Goal: Information Seeking & Learning: Learn about a topic

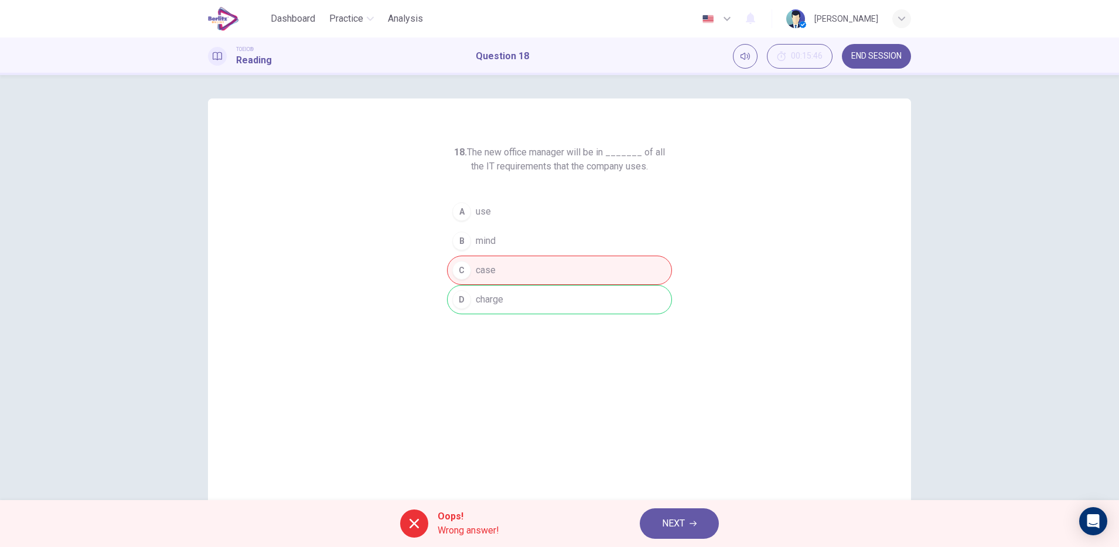
click at [458, 359] on div "18. The new office manager will be in _______ of all the IT requirements that t…" at bounding box center [559, 301] width 703 height 407
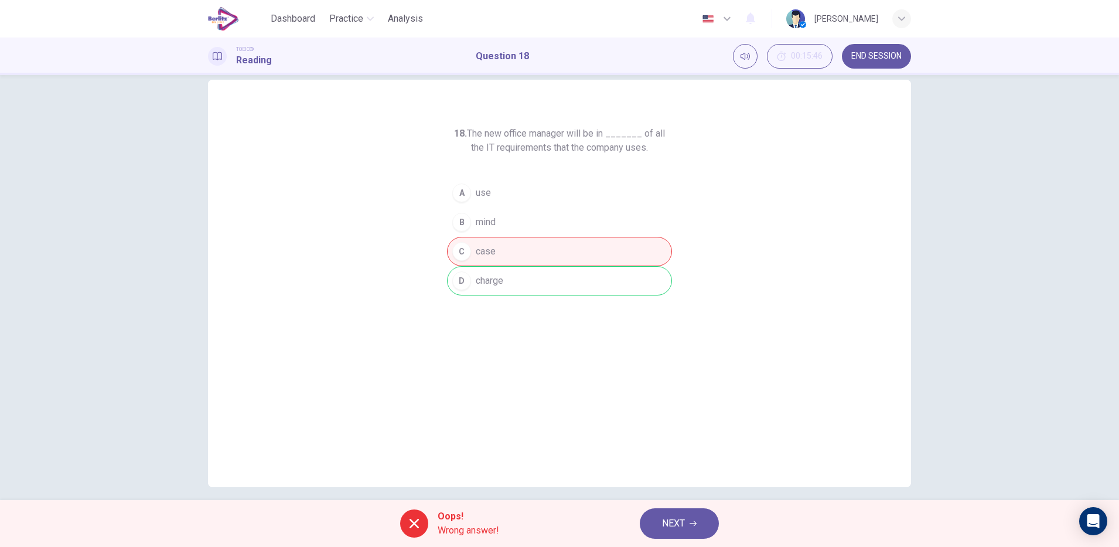
scroll to position [29, 0]
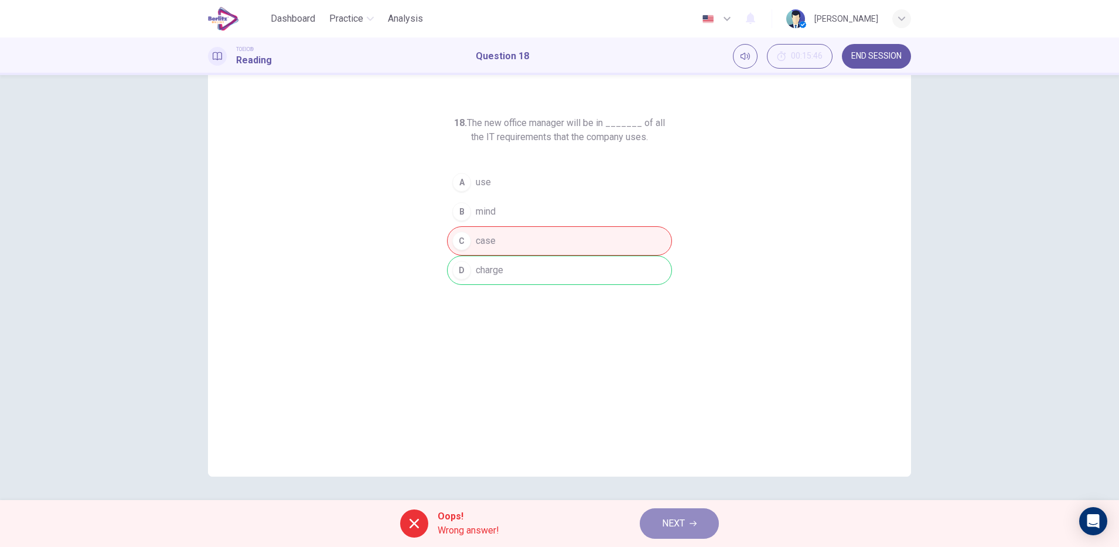
click at [680, 530] on span "NEXT" at bounding box center [673, 523] width 23 height 16
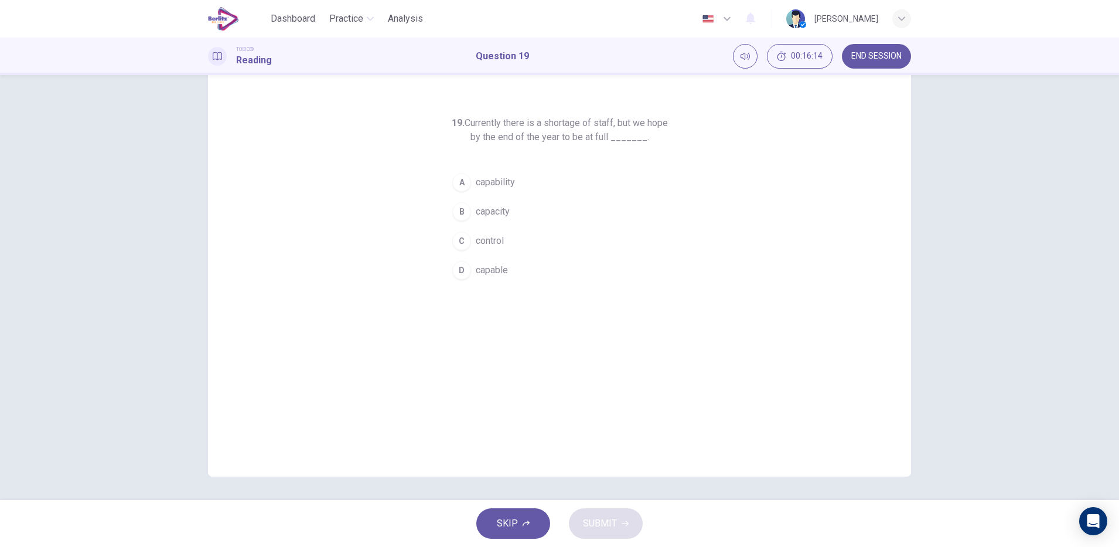
click at [490, 224] on button "B capacity" at bounding box center [559, 211] width 225 height 29
click at [612, 523] on span "SUBMIT" at bounding box center [600, 523] width 34 height 16
click at [500, 213] on span "capacity" at bounding box center [493, 212] width 34 height 14
click at [608, 521] on span "SUBMIT" at bounding box center [600, 523] width 34 height 16
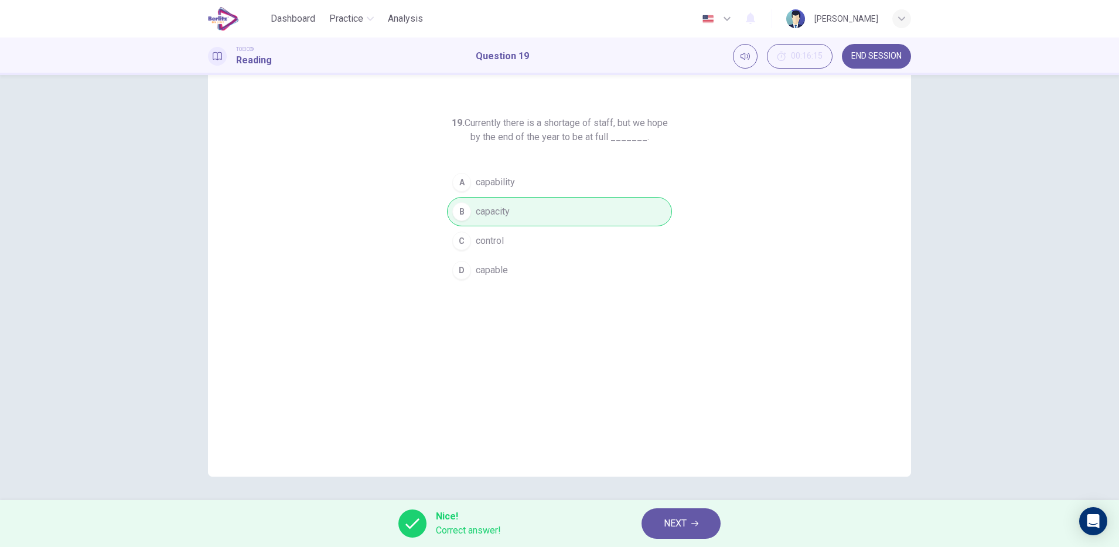
click at [687, 528] on span "NEXT" at bounding box center [675, 523] width 23 height 16
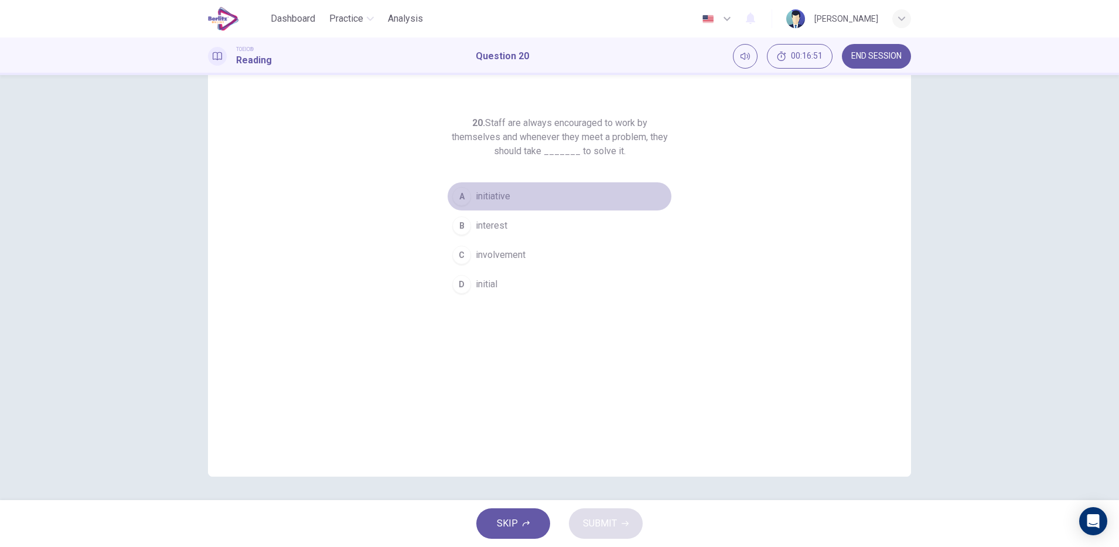
click at [498, 202] on span "initiative" at bounding box center [493, 196] width 35 height 14
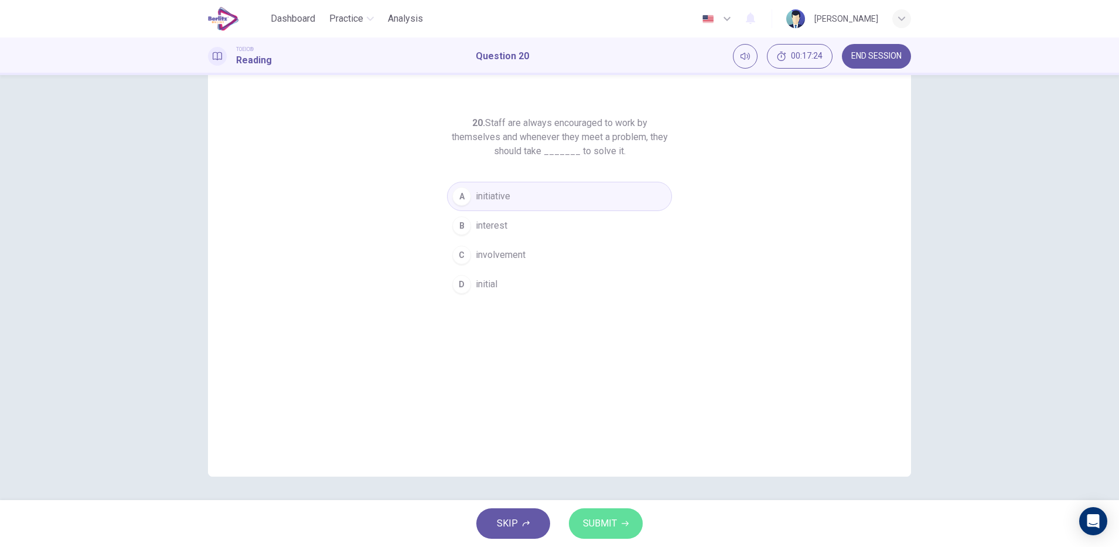
click at [594, 537] on button "SUBMIT" at bounding box center [606, 523] width 74 height 30
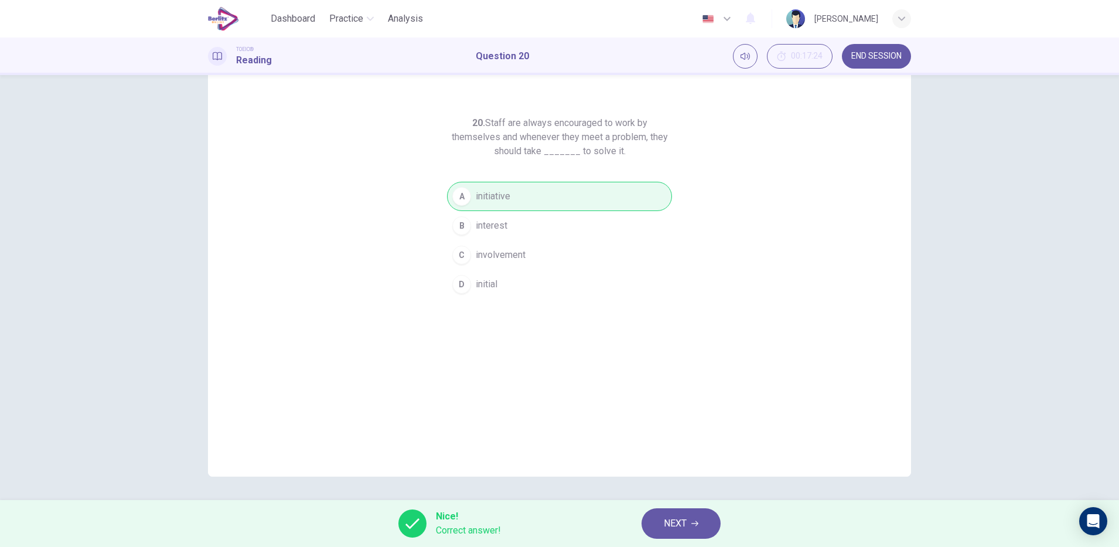
drag, startPoint x: 479, startPoint y: 125, endPoint x: 639, endPoint y: 170, distance: 166.7
click at [639, 170] on div "20. Staff are always encouraged to work by themselves and whenever they meet a …" at bounding box center [559, 207] width 225 height 183
click at [670, 526] on span "NEXT" at bounding box center [675, 523] width 23 height 16
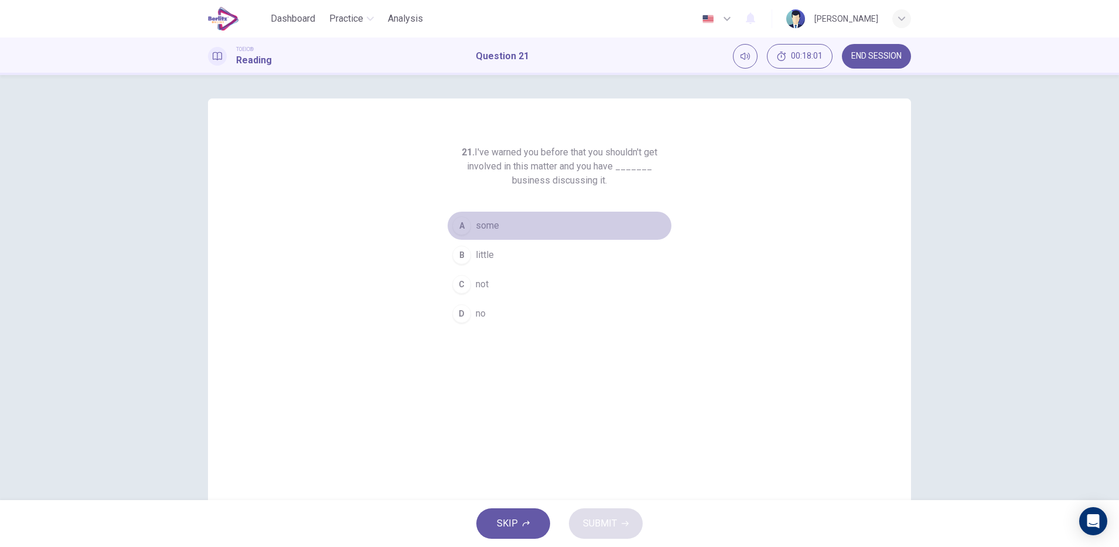
click at [485, 227] on span "some" at bounding box center [487, 226] width 23 height 14
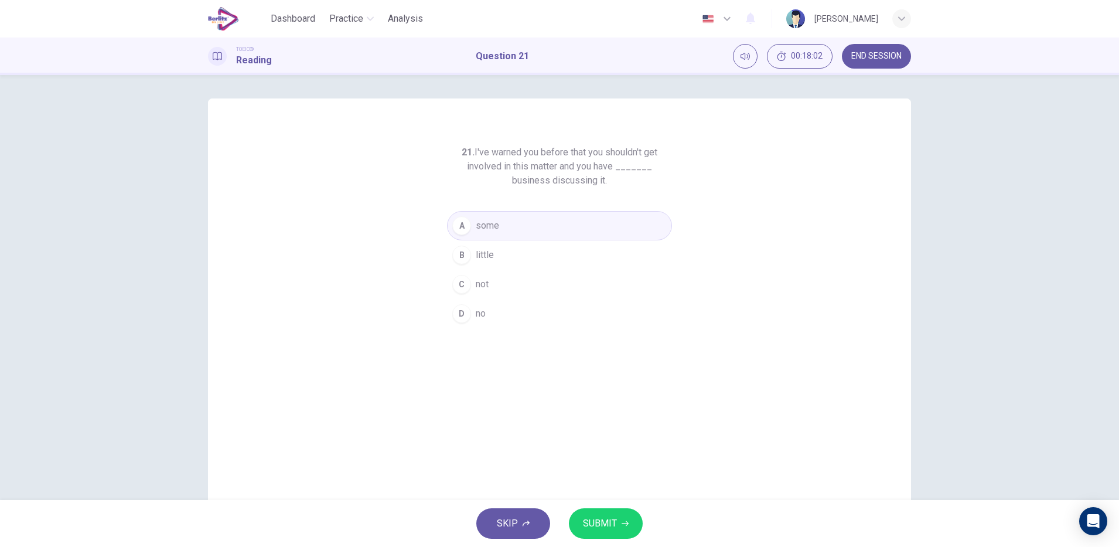
click at [608, 530] on span "SUBMIT" at bounding box center [600, 523] width 34 height 16
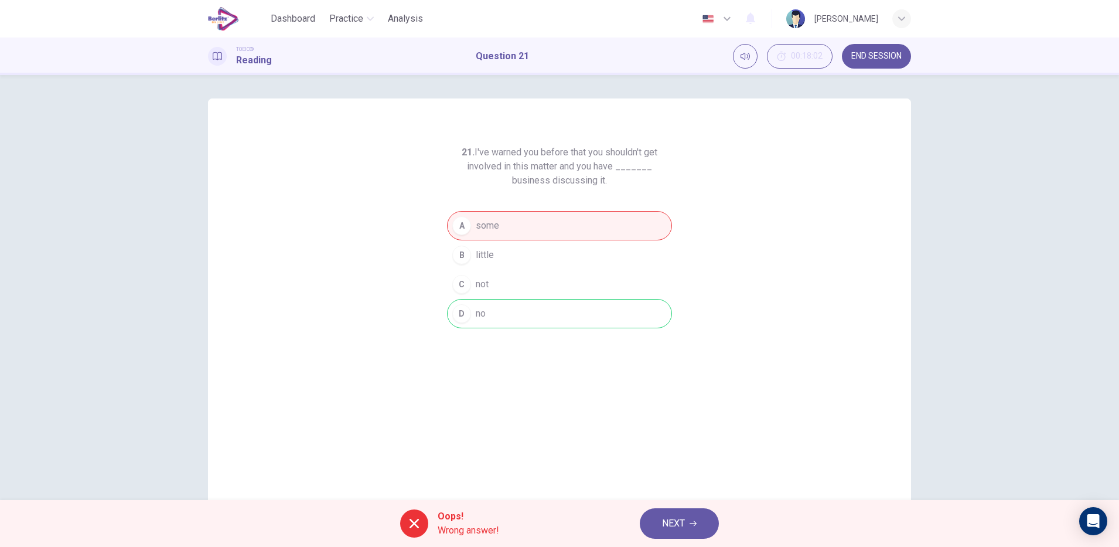
drag, startPoint x: 490, startPoint y: 150, endPoint x: 597, endPoint y: 154, distance: 107.3
click at [597, 154] on h6 "21. I've warned you before that you shouldn't get involved in this matter and y…" at bounding box center [559, 166] width 225 height 42
drag, startPoint x: 597, startPoint y: 177, endPoint x: 485, endPoint y: 170, distance: 111.6
click at [485, 170] on h6 "21. I've warned you before that you shouldn't get involved in this matter and y…" at bounding box center [559, 166] width 225 height 42
click at [684, 520] on span "NEXT" at bounding box center [673, 523] width 23 height 16
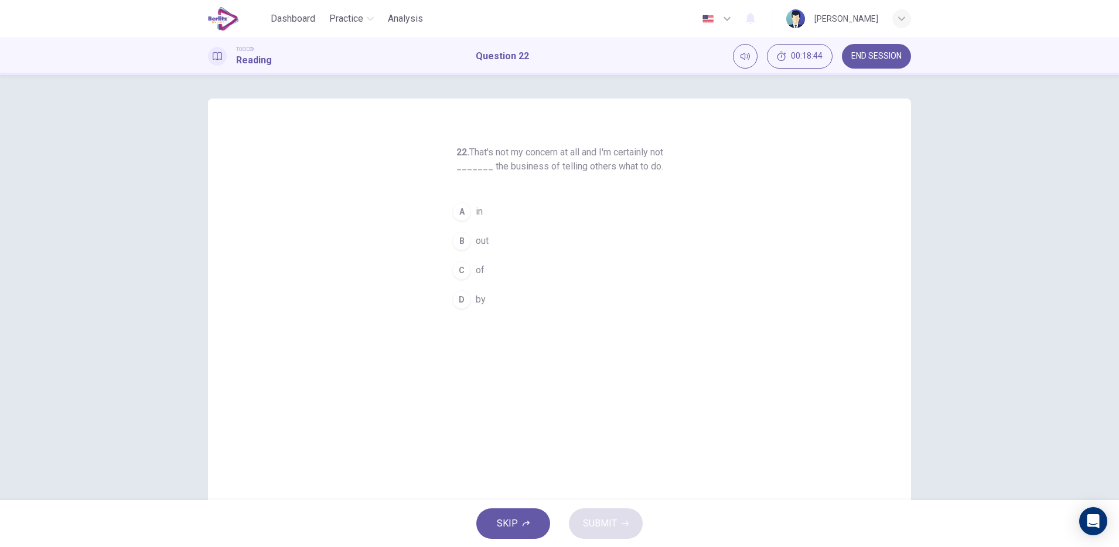
click at [477, 206] on span "in" at bounding box center [479, 212] width 7 height 14
click at [595, 513] on button "SUBMIT" at bounding box center [606, 523] width 74 height 30
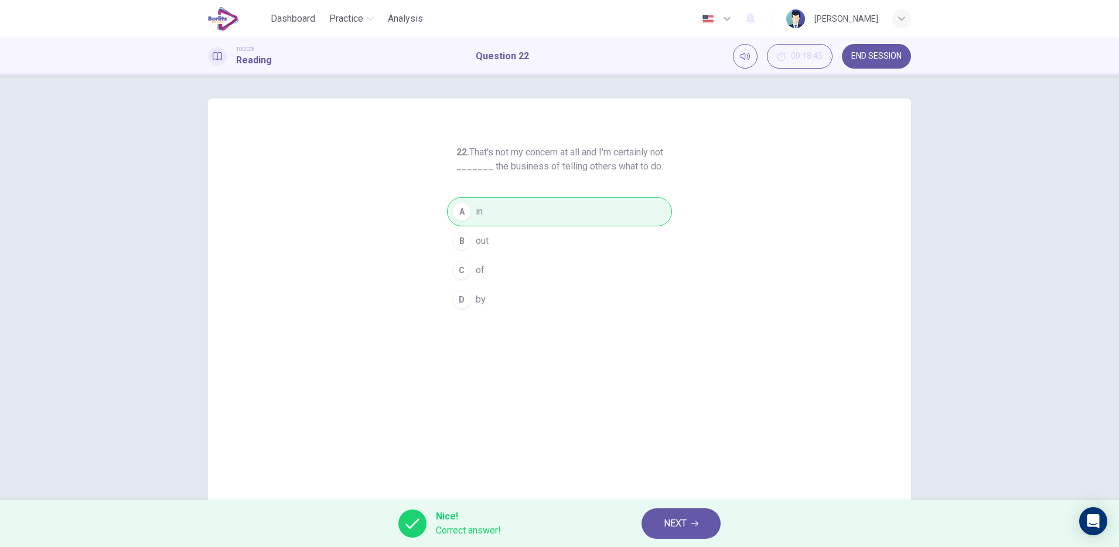
drag, startPoint x: 465, startPoint y: 153, endPoint x: 680, endPoint y: 213, distance: 223.4
click at [680, 208] on div "22. That's not my concern at all and I'm certainly not _______ the business of …" at bounding box center [559, 301] width 703 height 407
click at [679, 531] on span "NEXT" at bounding box center [675, 523] width 23 height 16
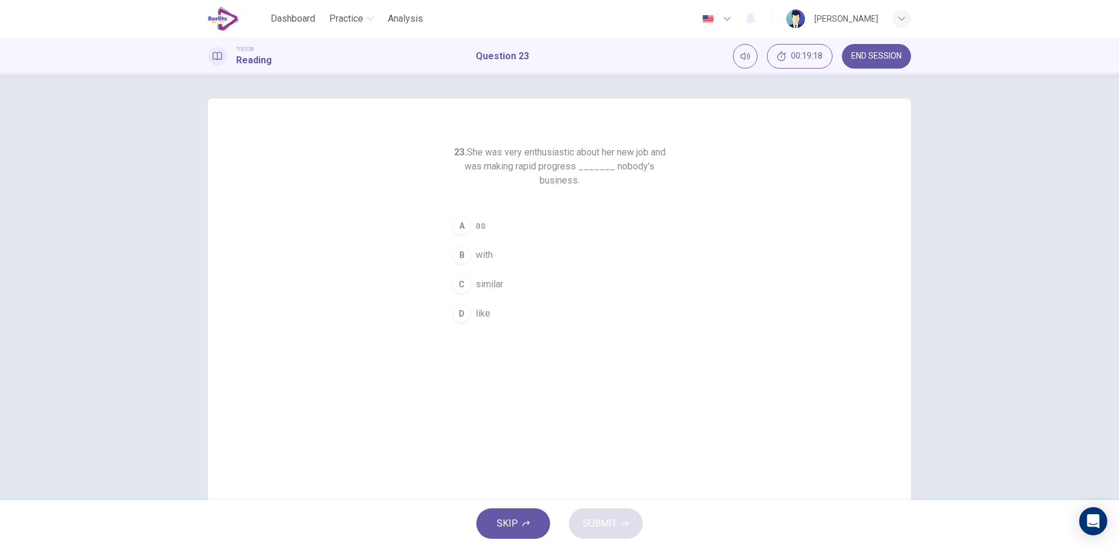
click at [479, 251] on span "with" at bounding box center [484, 255] width 17 height 14
click at [595, 526] on span "SUBMIT" at bounding box center [600, 523] width 34 height 16
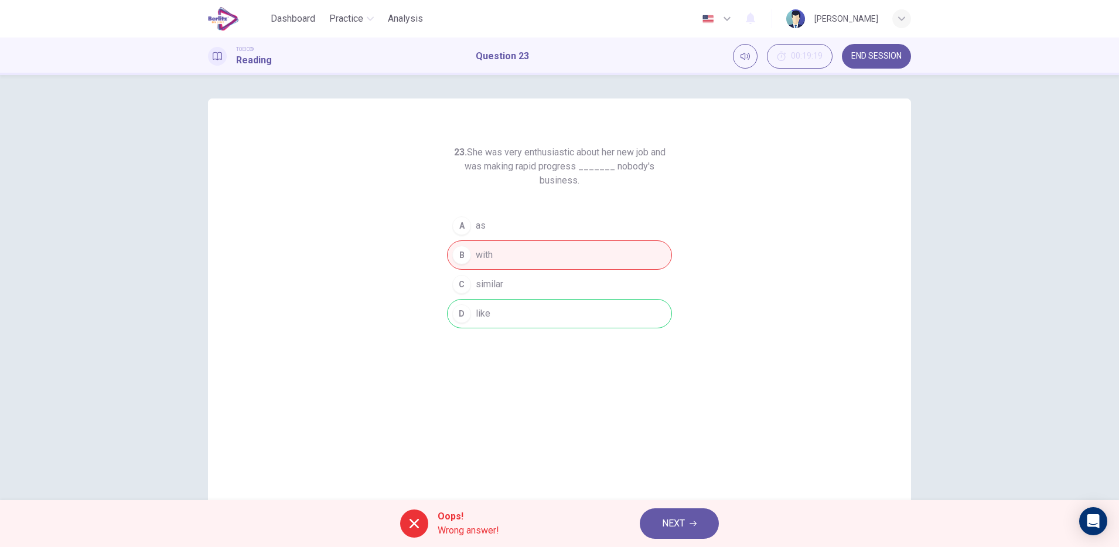
drag, startPoint x: 463, startPoint y: 150, endPoint x: 631, endPoint y: 202, distance: 175.4
click at [631, 202] on div "23. She was very enthusiastic about her new job and was making rapid progress _…" at bounding box center [559, 236] width 225 height 183
click at [694, 528] on button "NEXT" at bounding box center [679, 523] width 79 height 30
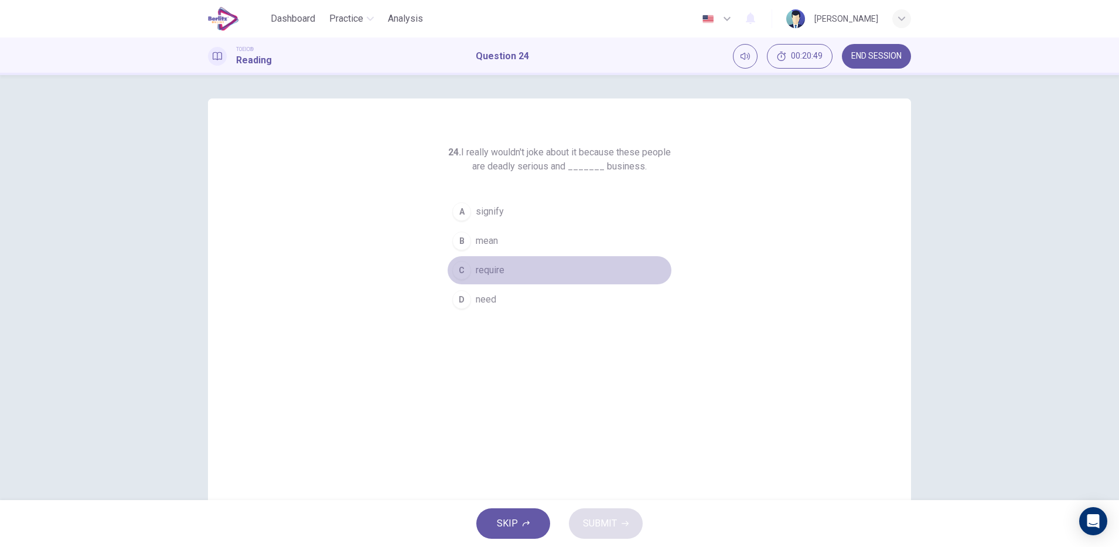
click at [508, 273] on button "C require" at bounding box center [559, 270] width 225 height 29
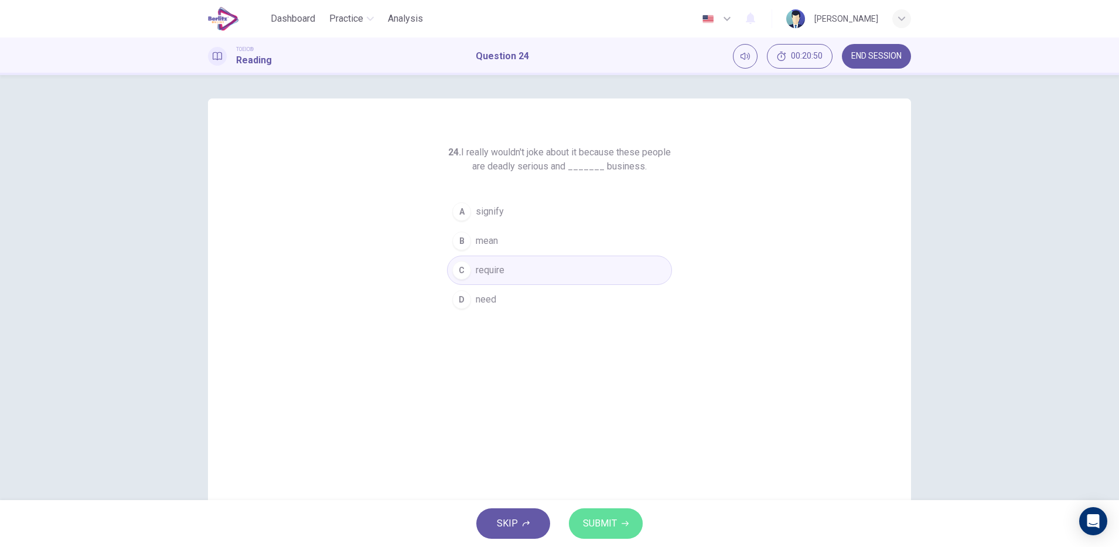
click at [602, 517] on span "SUBMIT" at bounding box center [600, 523] width 34 height 16
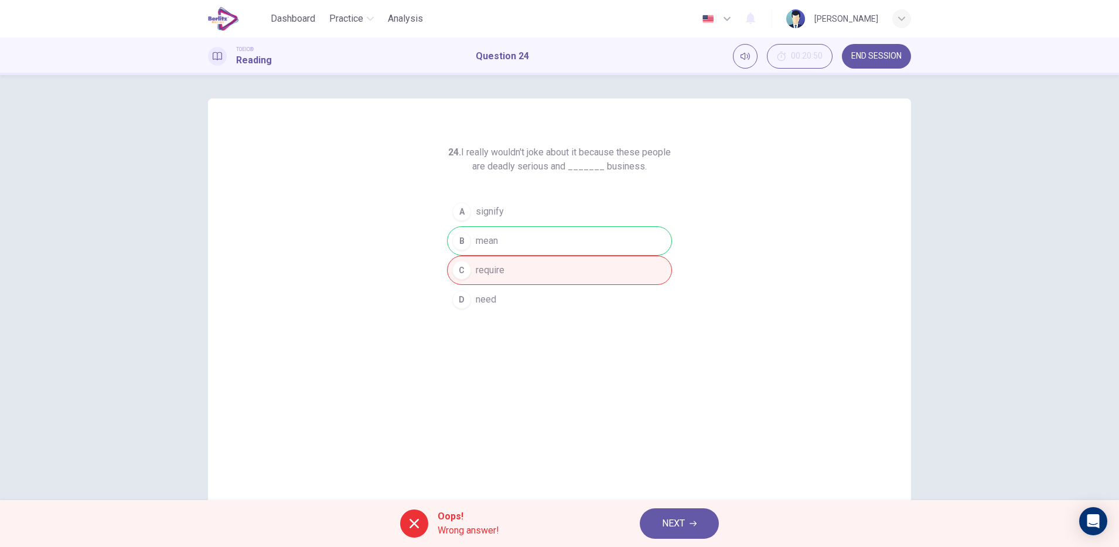
click at [832, 423] on div "24. I really wouldn't joke about it because these people are deadly serious and…" at bounding box center [559, 301] width 703 height 407
click at [699, 513] on button "NEXT" at bounding box center [679, 523] width 79 height 30
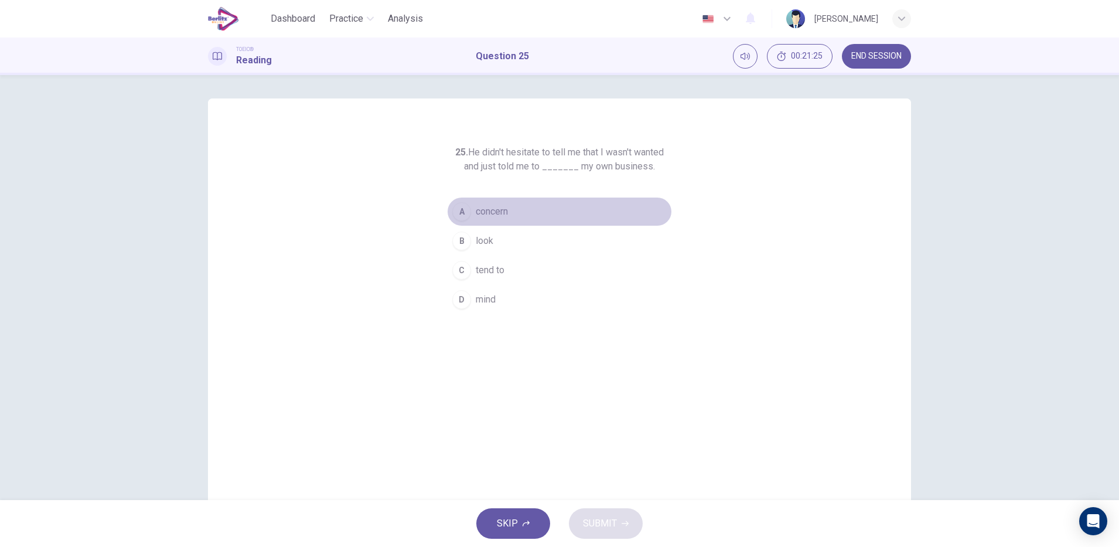
click at [498, 210] on span "concern" at bounding box center [492, 212] width 32 height 14
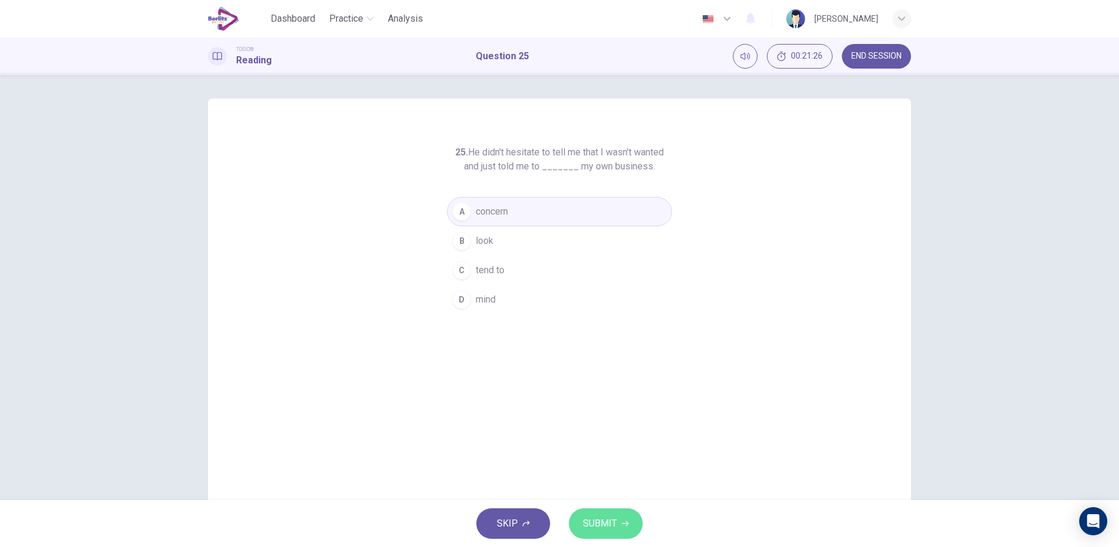
click at [622, 525] on icon "button" at bounding box center [625, 523] width 7 height 7
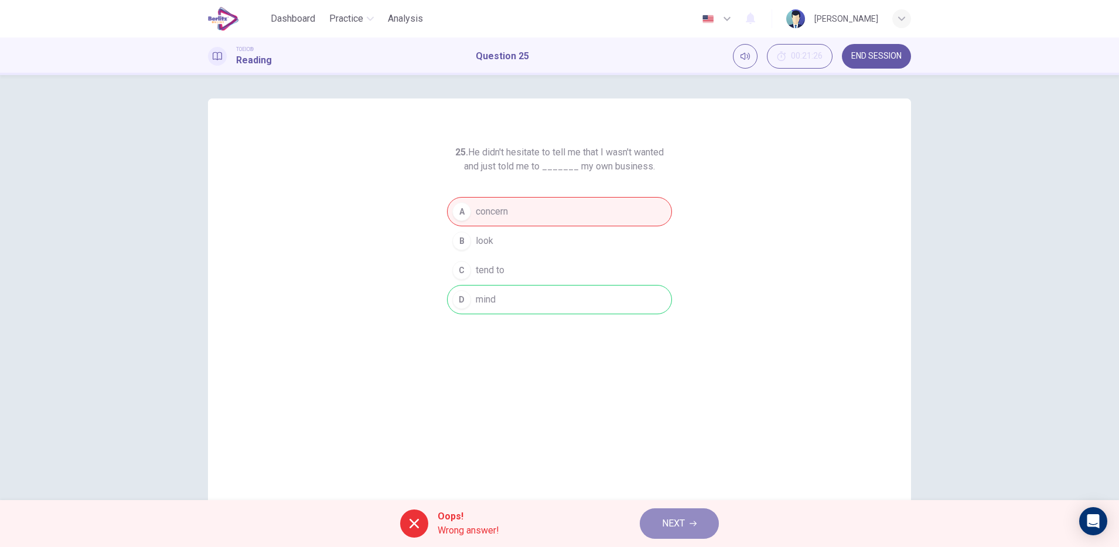
click at [703, 526] on button "NEXT" at bounding box center [679, 523] width 79 height 30
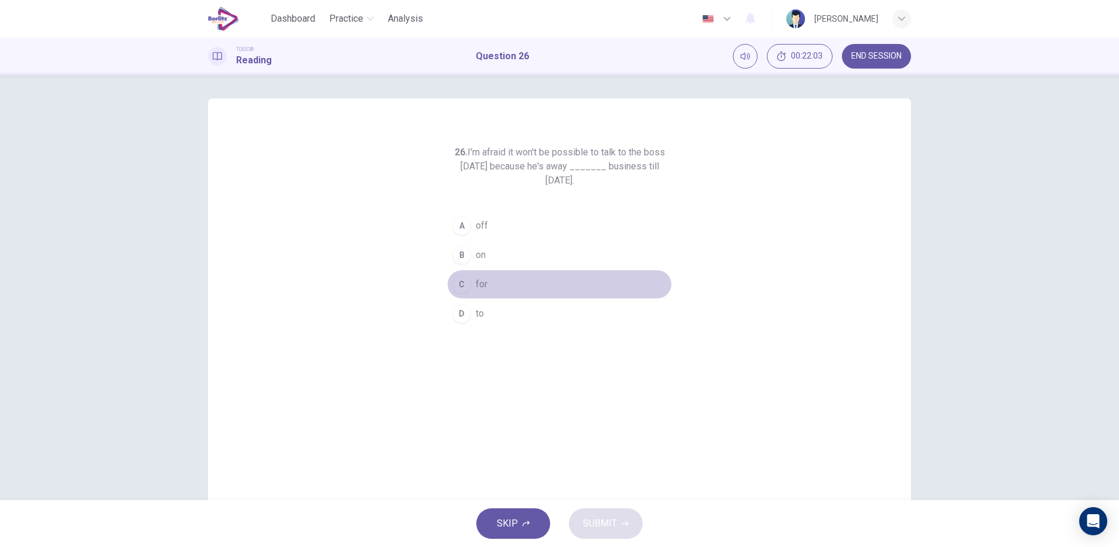
click at [489, 288] on button "C for" at bounding box center [559, 284] width 225 height 29
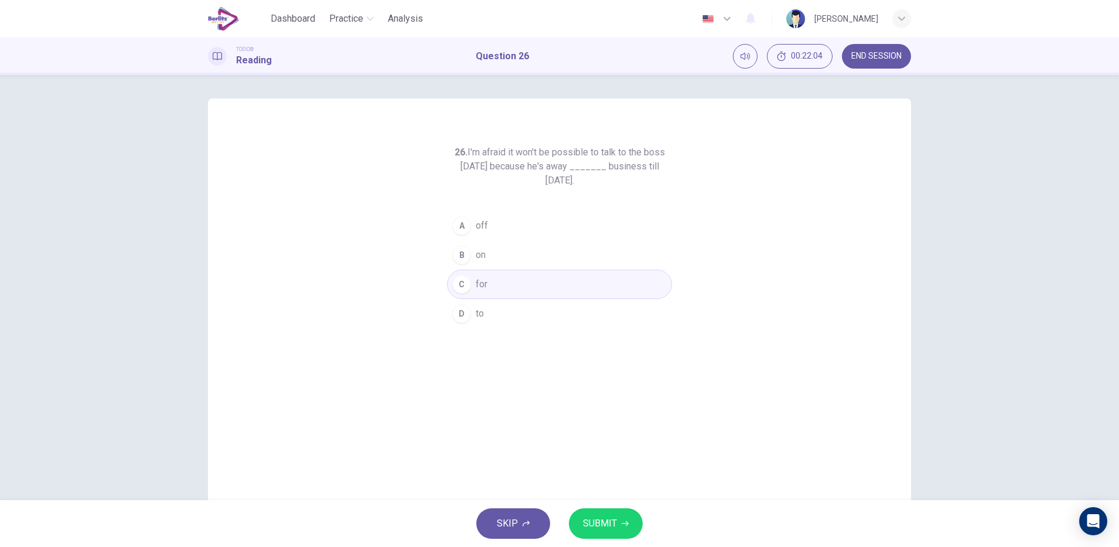
drag, startPoint x: 448, startPoint y: 312, endPoint x: 455, endPoint y: 318, distance: 9.2
click at [452, 312] on div "D" at bounding box center [461, 313] width 19 height 19
click at [581, 516] on button "SUBMIT" at bounding box center [606, 523] width 74 height 30
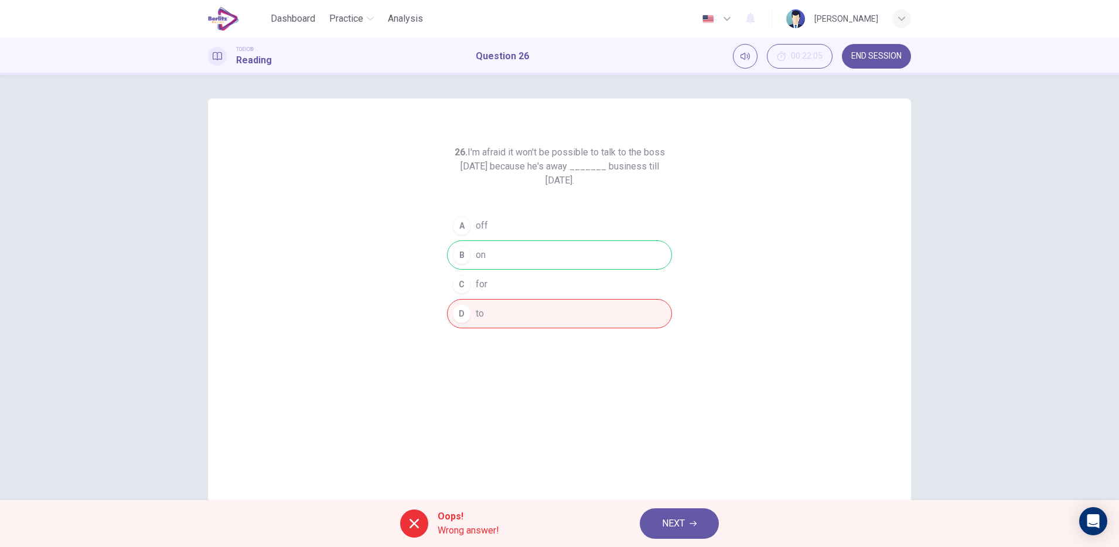
click at [701, 531] on button "NEXT" at bounding box center [679, 523] width 79 height 30
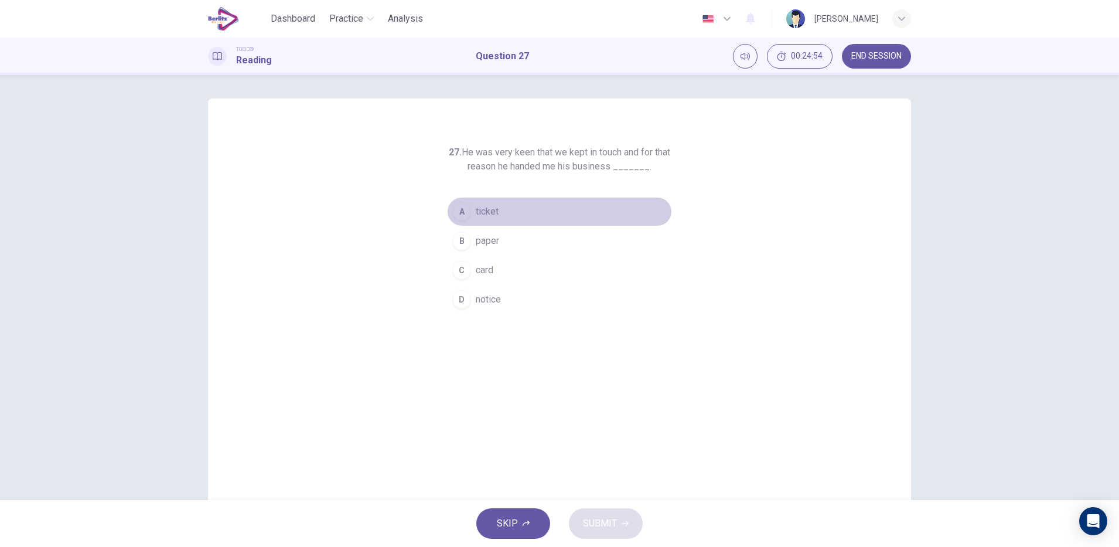
click at [485, 208] on span "ticket" at bounding box center [487, 212] width 23 height 14
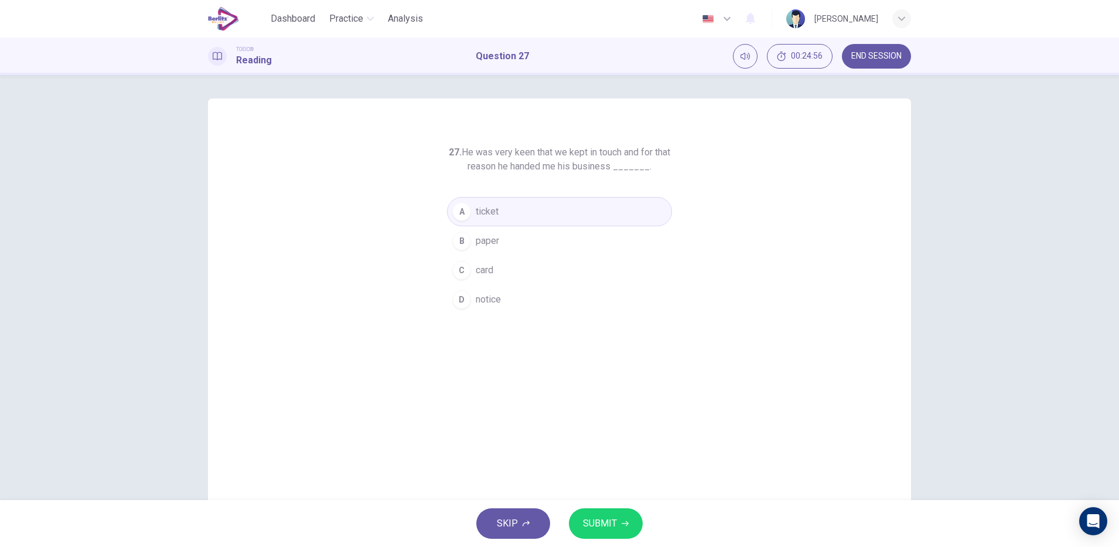
click at [594, 533] on button "SUBMIT" at bounding box center [606, 523] width 74 height 30
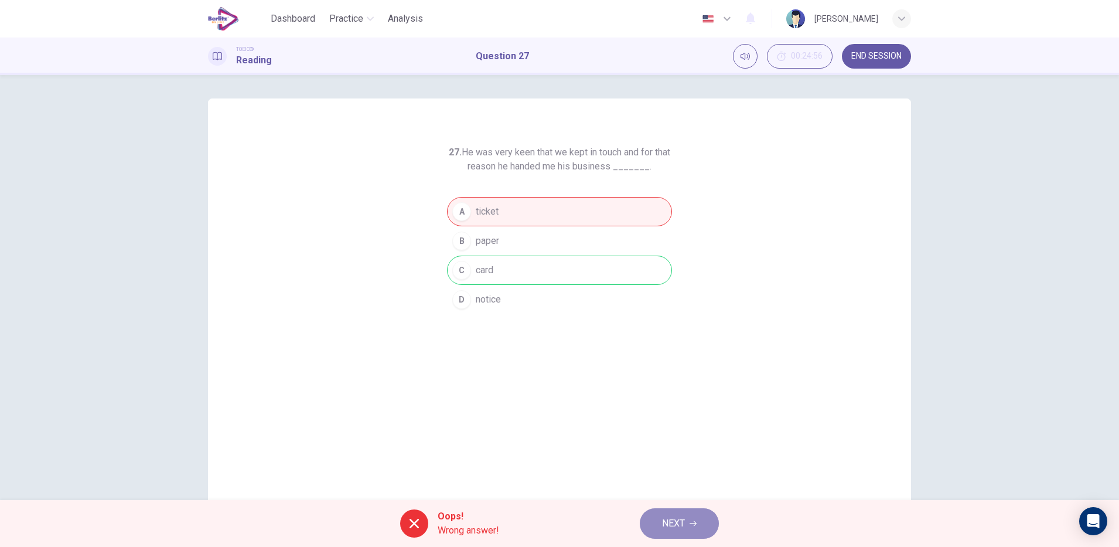
click at [685, 513] on button "NEXT" at bounding box center [679, 523] width 79 height 30
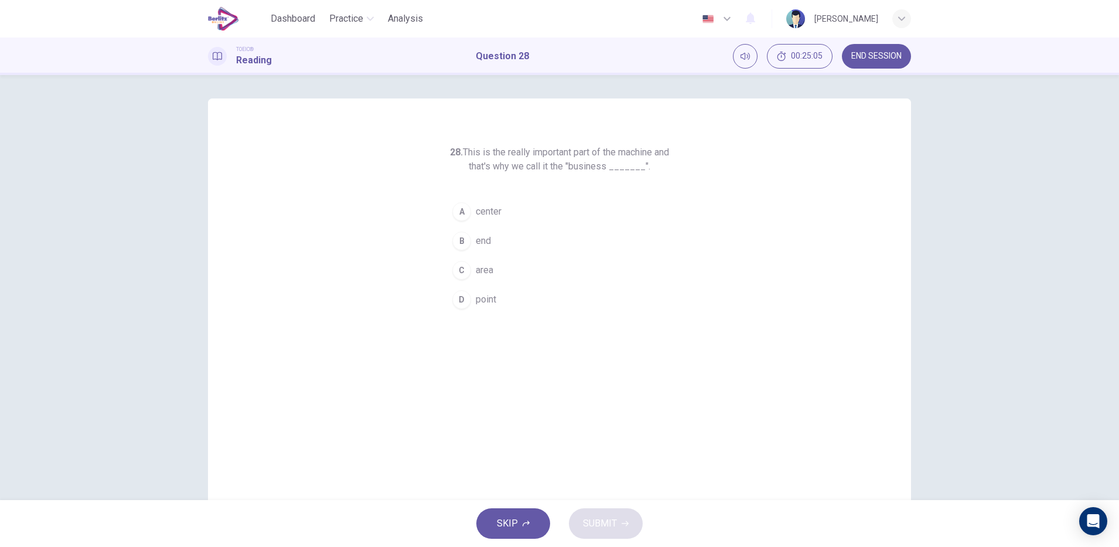
click at [619, 526] on div "SKIP SUBMIT" at bounding box center [559, 523] width 1119 height 47
click at [768, 373] on div "28. This is the really important part of the machine and that's why we call it …" at bounding box center [559, 301] width 703 height 407
click at [885, 53] on span "END SESSION" at bounding box center [877, 56] width 50 height 9
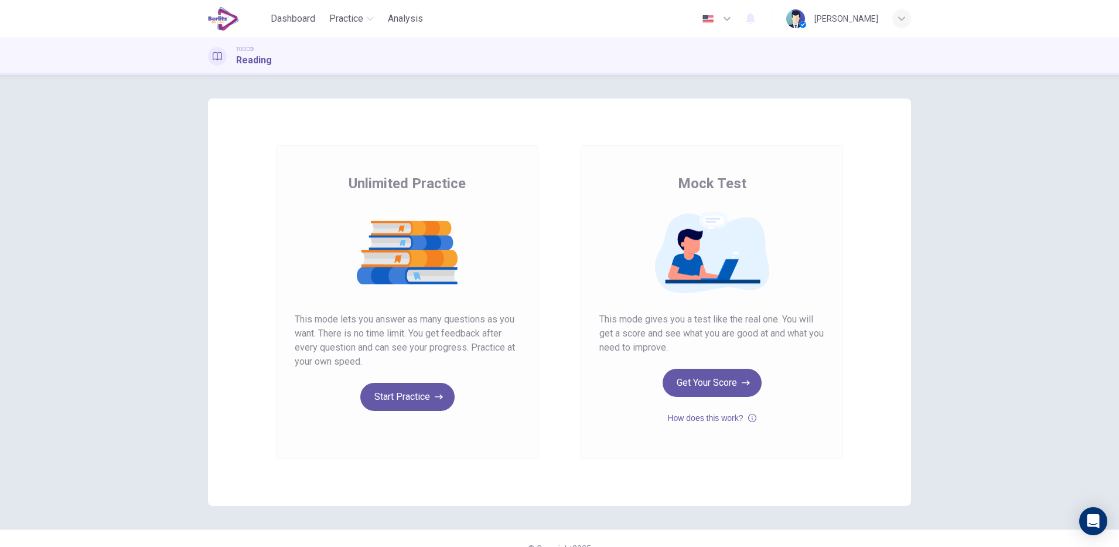
drag, startPoint x: 597, startPoint y: 319, endPoint x: 742, endPoint y: 358, distance: 150.4
click at [742, 358] on div "Mock Test This mode gives you a test like the real one. You will get a score an…" at bounding box center [712, 299] width 225 height 251
click at [750, 416] on icon "button" at bounding box center [752, 418] width 8 height 14
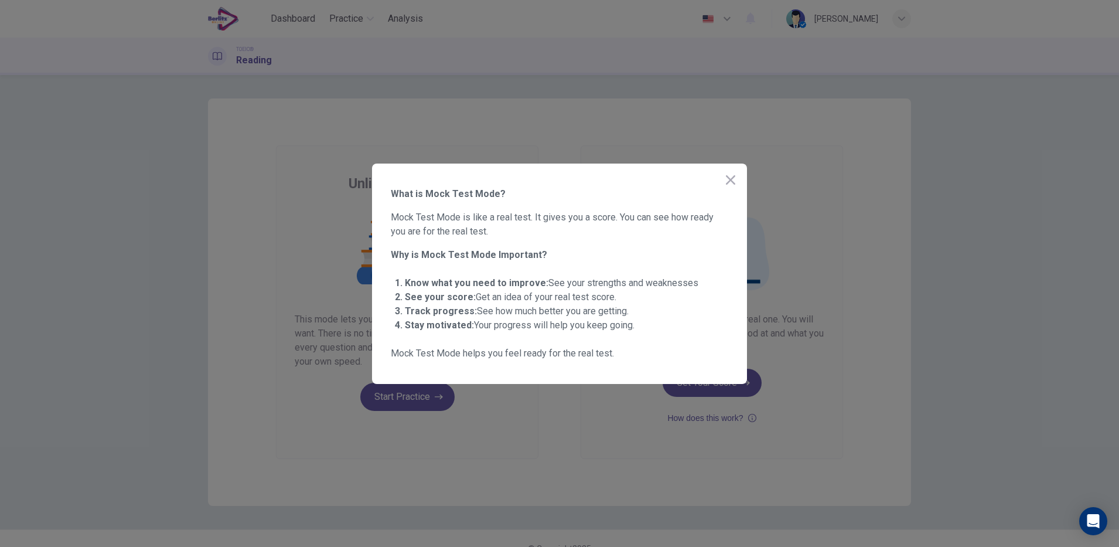
click at [586, 444] on div at bounding box center [559, 273] width 1119 height 547
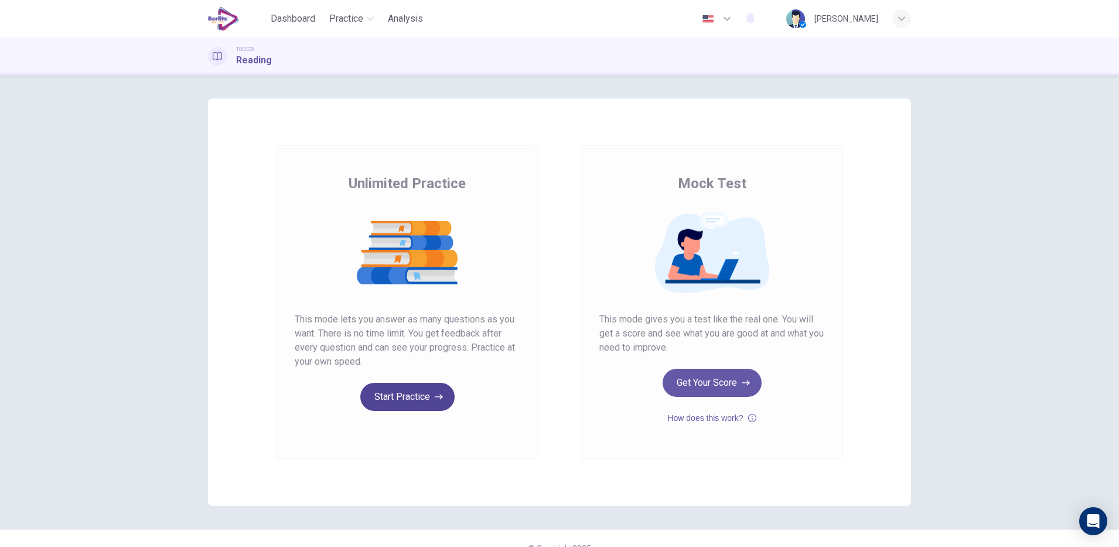
click at [383, 404] on button "Start Practice" at bounding box center [407, 397] width 94 height 28
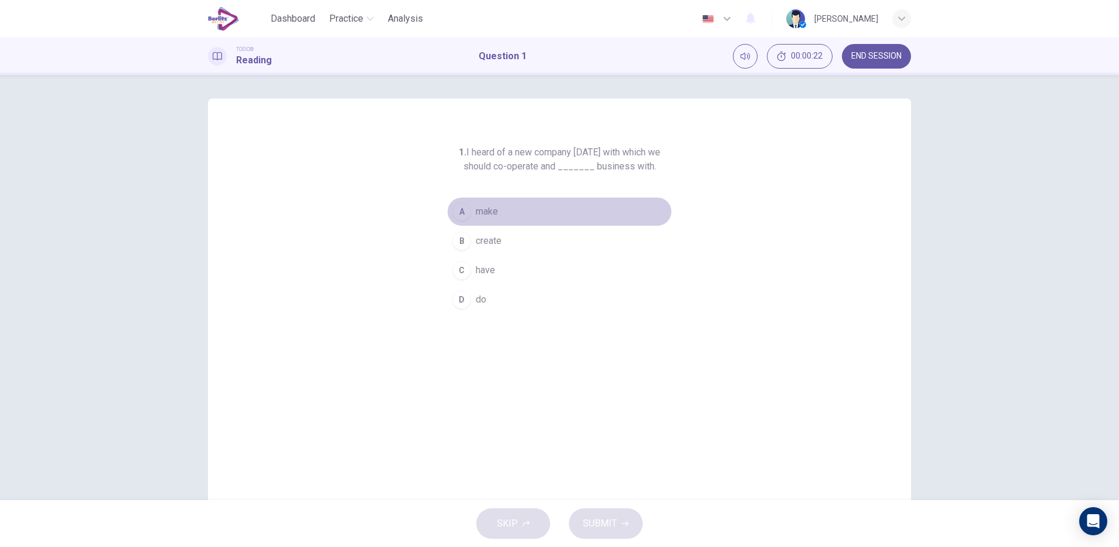
click at [488, 209] on span "make" at bounding box center [487, 212] width 22 height 14
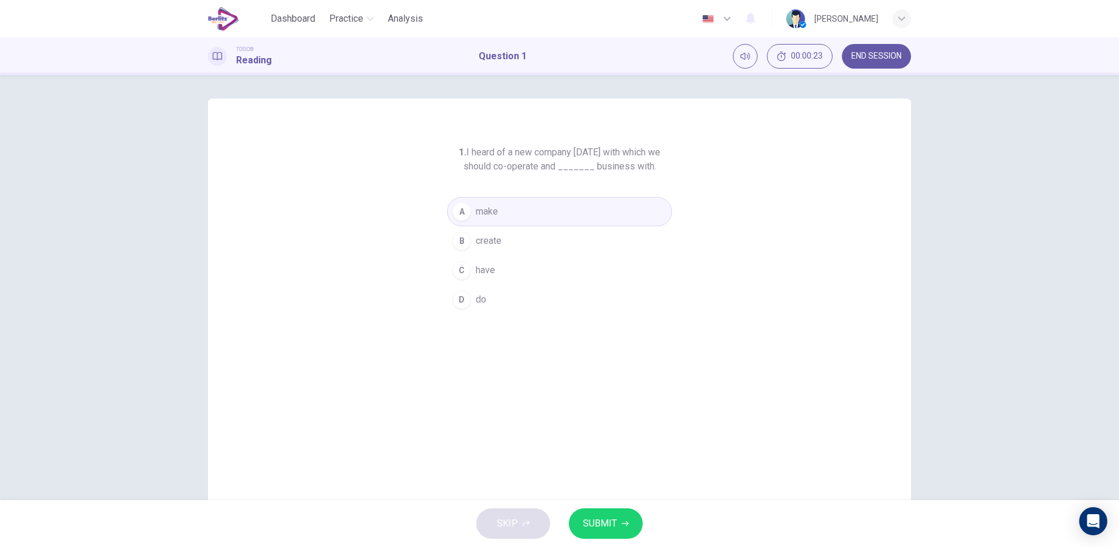
click at [611, 525] on span "SUBMIT" at bounding box center [600, 523] width 34 height 16
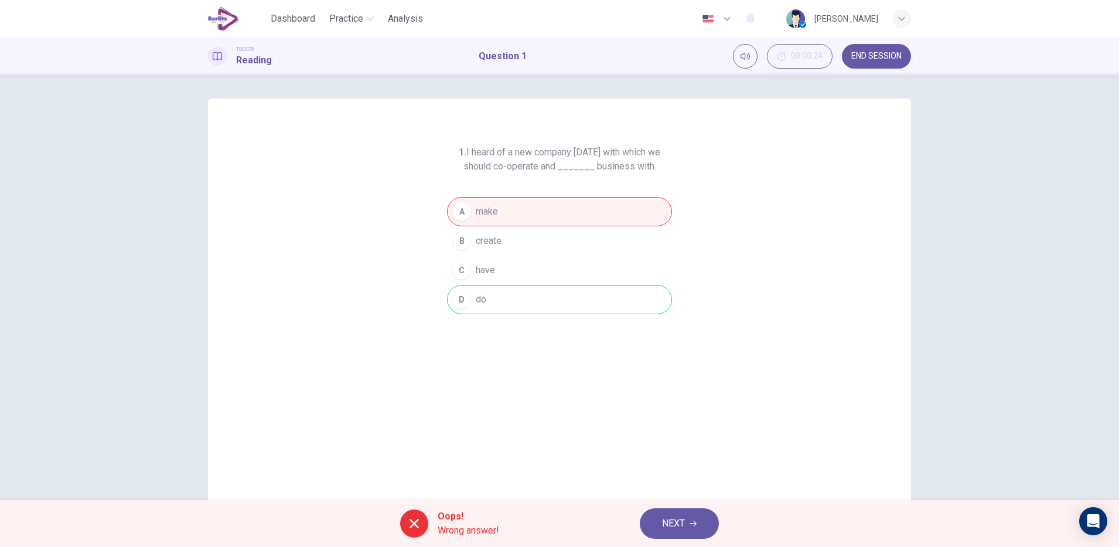
click at [672, 526] on span "NEXT" at bounding box center [673, 523] width 23 height 16
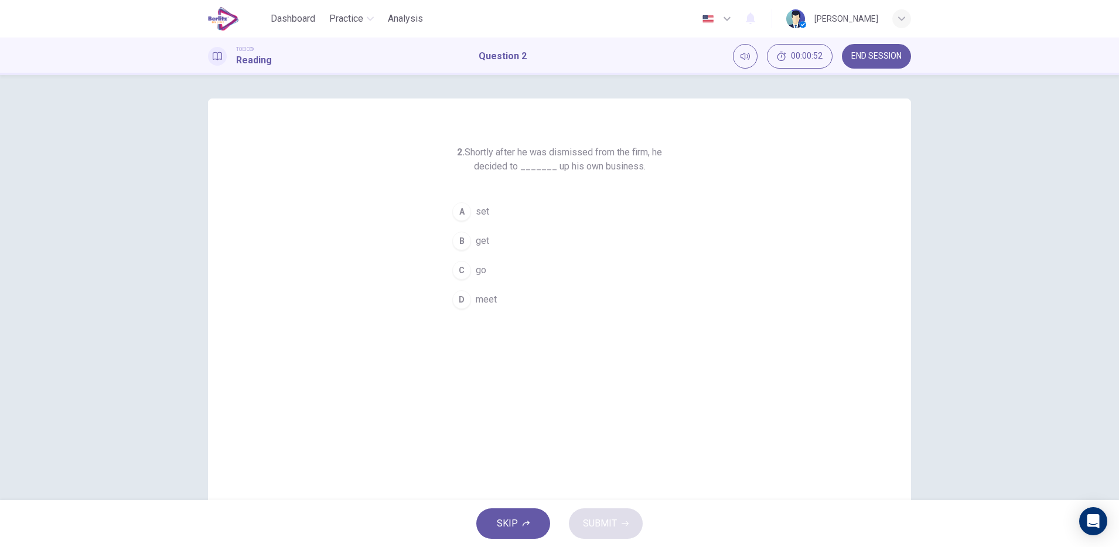
click at [467, 242] on div "B" at bounding box center [461, 241] width 19 height 19
click at [580, 518] on button "SUBMIT" at bounding box center [606, 523] width 74 height 30
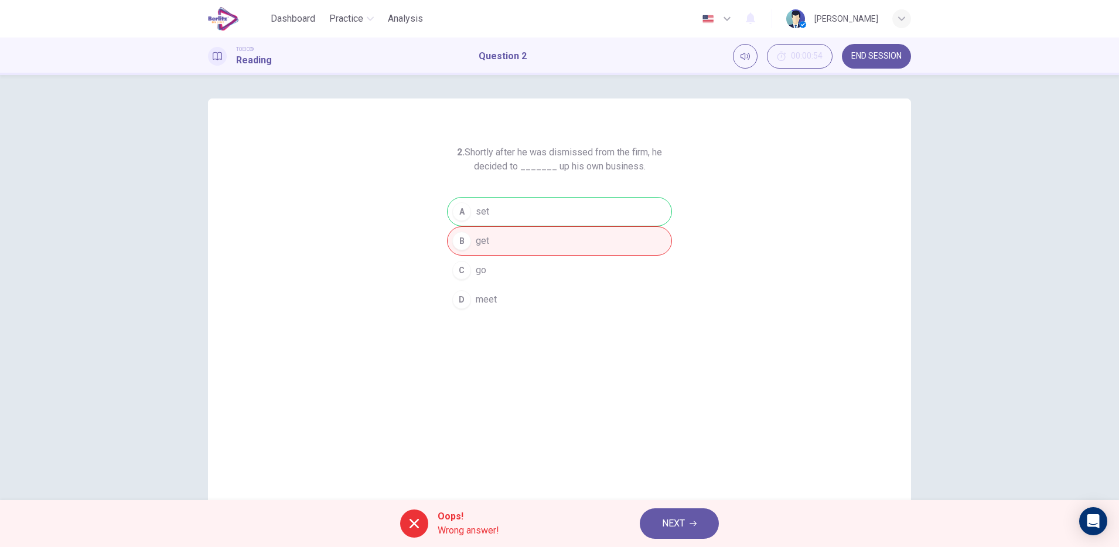
click at [691, 539] on div "Oops! Wrong answer! NEXT" at bounding box center [559, 523] width 1119 height 47
click at [685, 528] on span "NEXT" at bounding box center [673, 523] width 23 height 16
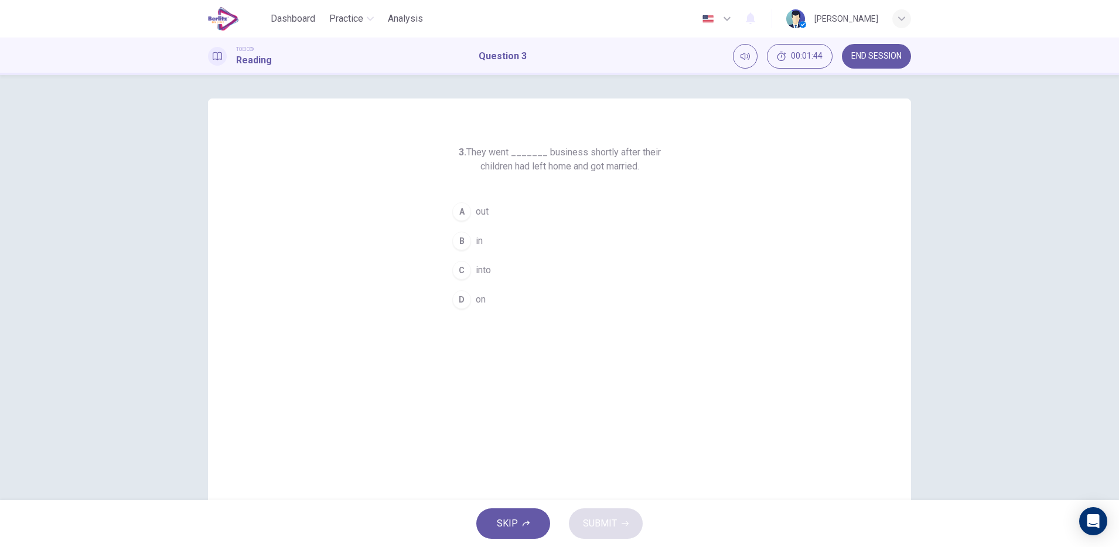
drag, startPoint x: 458, startPoint y: 240, endPoint x: 465, endPoint y: 263, distance: 23.9
click at [458, 240] on div "B" at bounding box center [461, 241] width 19 height 19
click at [591, 530] on span "SUBMIT" at bounding box center [600, 523] width 34 height 16
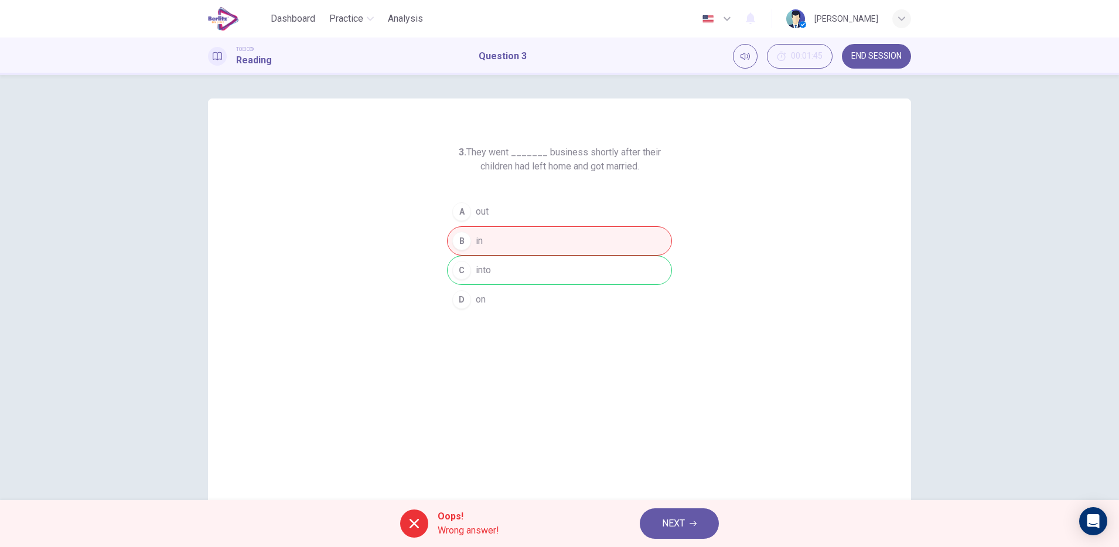
click at [227, 157] on div "3. They went _______ business shortly after their children had left home and go…" at bounding box center [559, 301] width 703 height 407
click at [680, 536] on button "NEXT" at bounding box center [679, 523] width 79 height 30
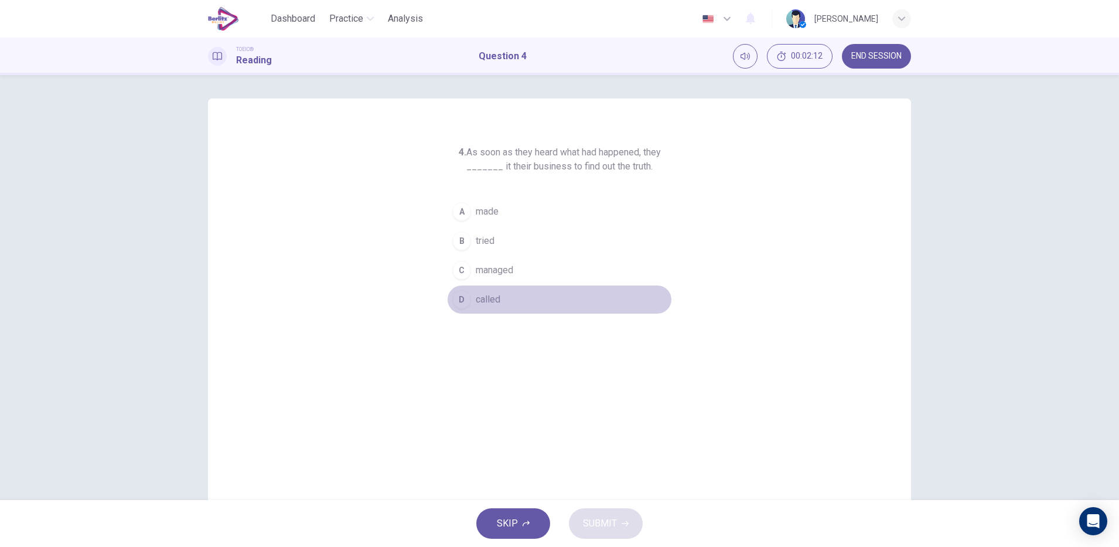
click at [483, 286] on button "D called" at bounding box center [559, 299] width 225 height 29
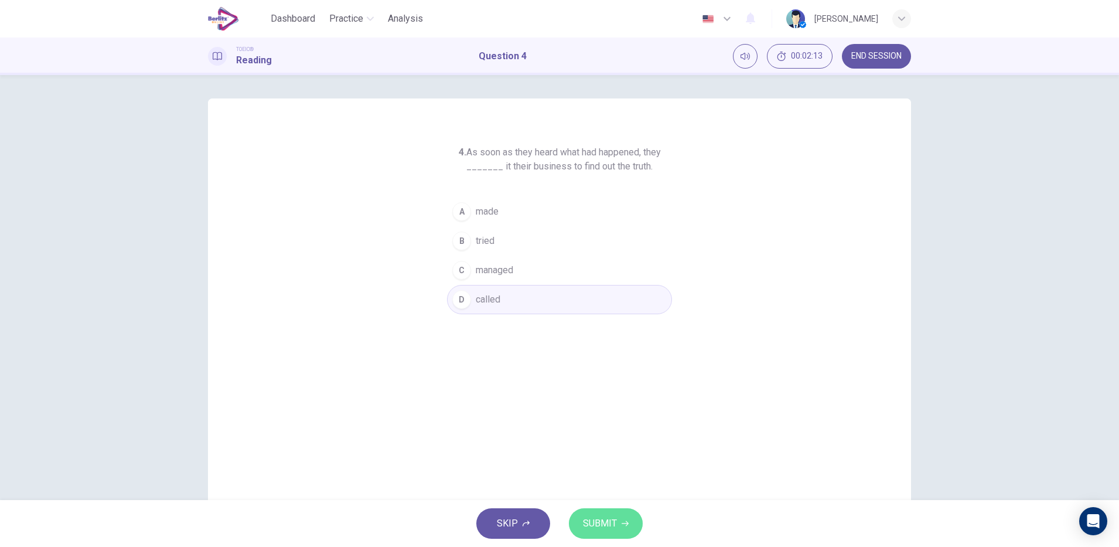
click at [599, 533] on button "SUBMIT" at bounding box center [606, 523] width 74 height 30
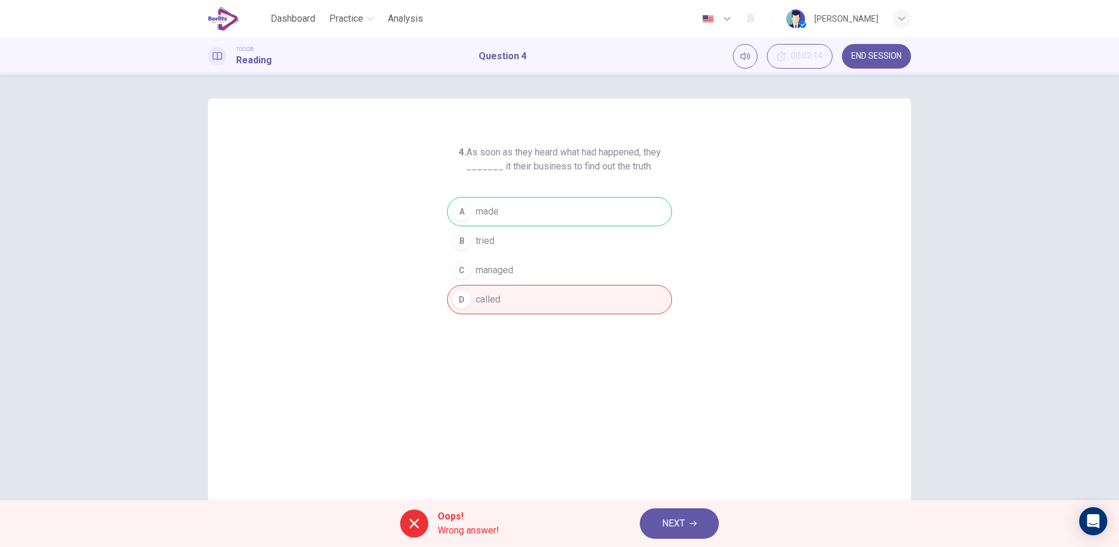
drag, startPoint x: 471, startPoint y: 151, endPoint x: 659, endPoint y: 165, distance: 188.1
click at [659, 165] on h6 "4. As soon as they heard what had happened, they _______ it their business to f…" at bounding box center [559, 159] width 225 height 28
drag, startPoint x: 654, startPoint y: 166, endPoint x: 445, endPoint y: 168, distance: 208.7
click at [461, 168] on h6 "4. As soon as they heard what had happened, they _______ it their business to f…" at bounding box center [559, 159] width 225 height 28
click at [670, 523] on span "NEXT" at bounding box center [673, 523] width 23 height 16
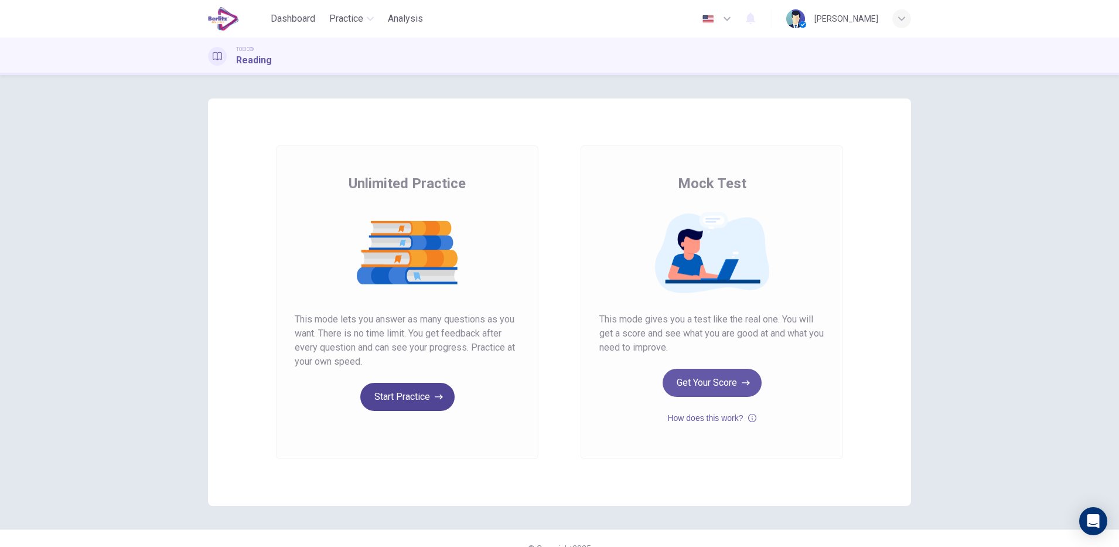
click at [406, 396] on button "Start Practice" at bounding box center [407, 397] width 94 height 28
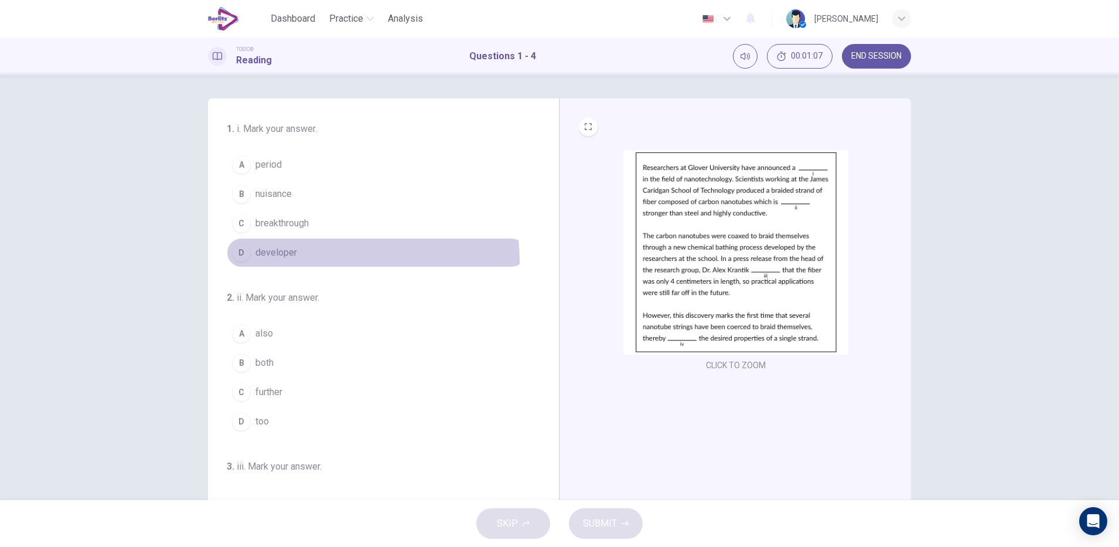
click at [268, 263] on button "D developer" at bounding box center [377, 252] width 300 height 29
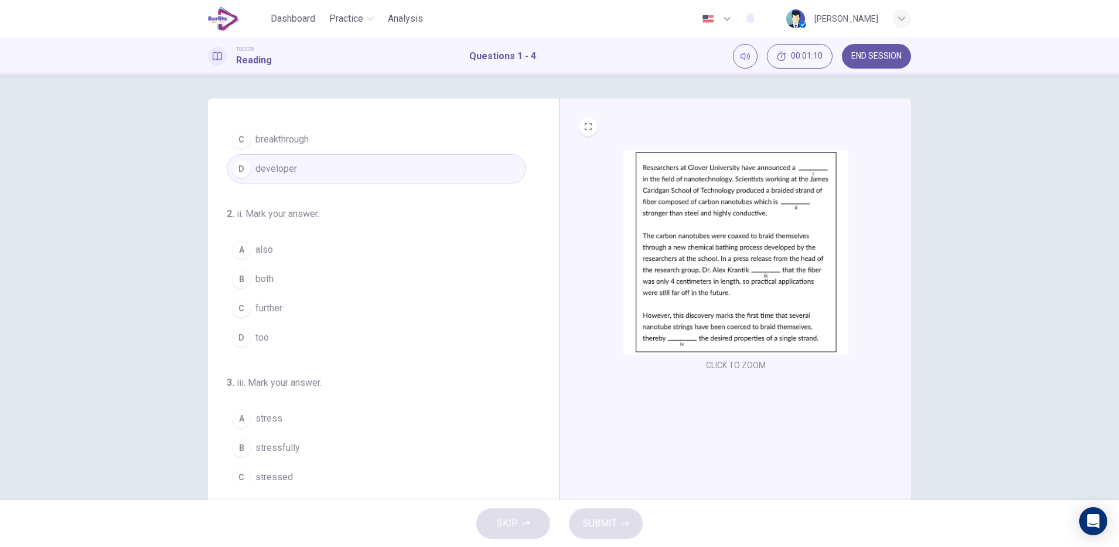
scroll to position [94, 0]
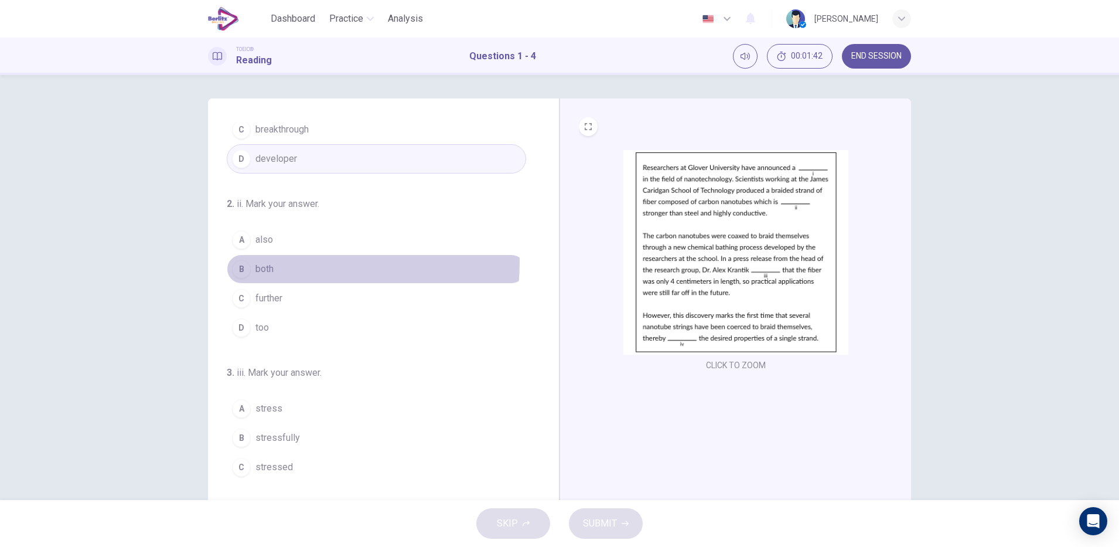
click at [265, 262] on span "both" at bounding box center [265, 269] width 18 height 14
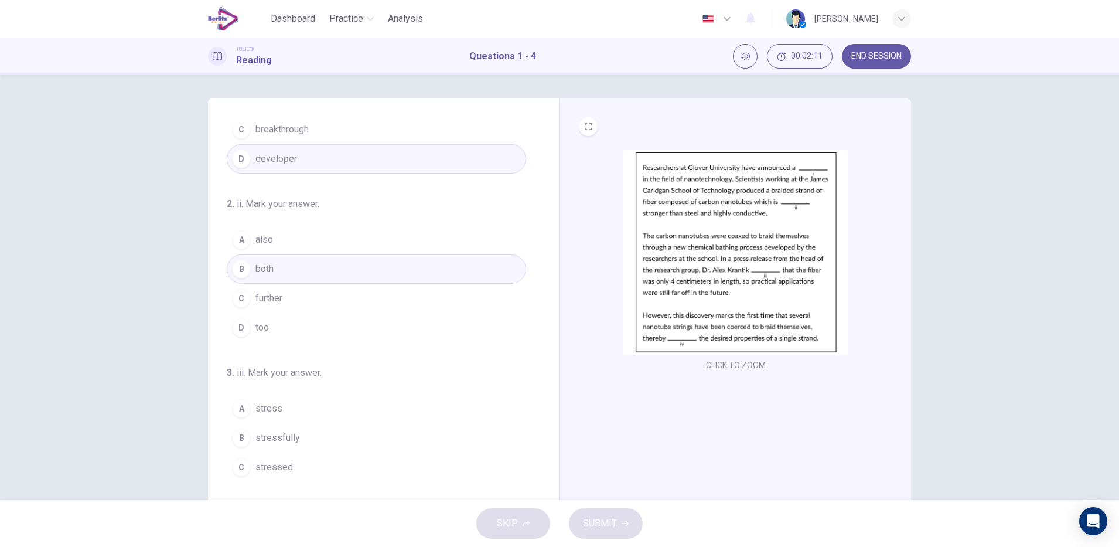
scroll to position [29, 0]
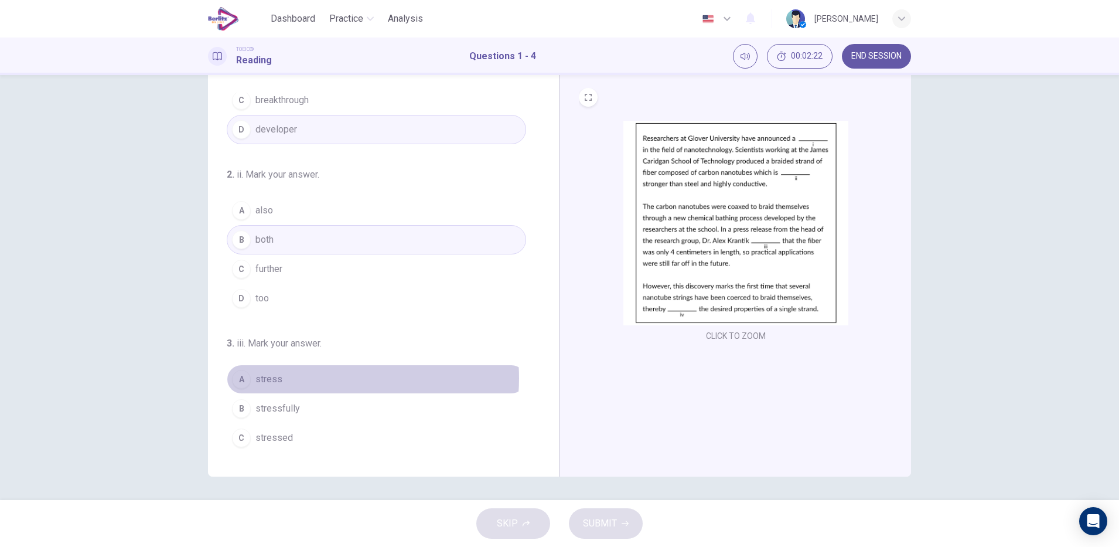
click at [318, 378] on button "A stress" at bounding box center [377, 379] width 300 height 29
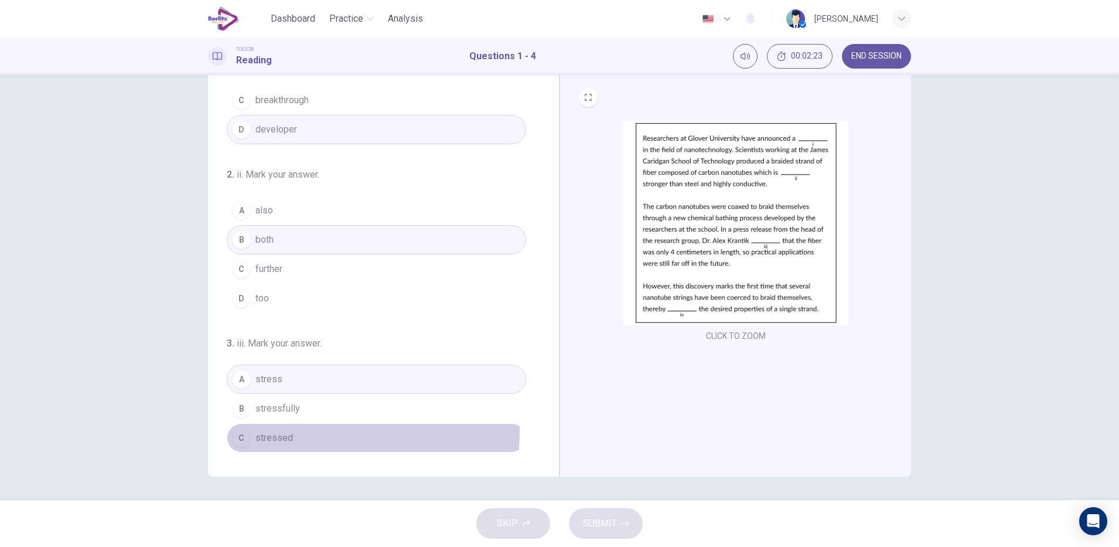
click at [307, 433] on button "C stressed" at bounding box center [377, 437] width 300 height 29
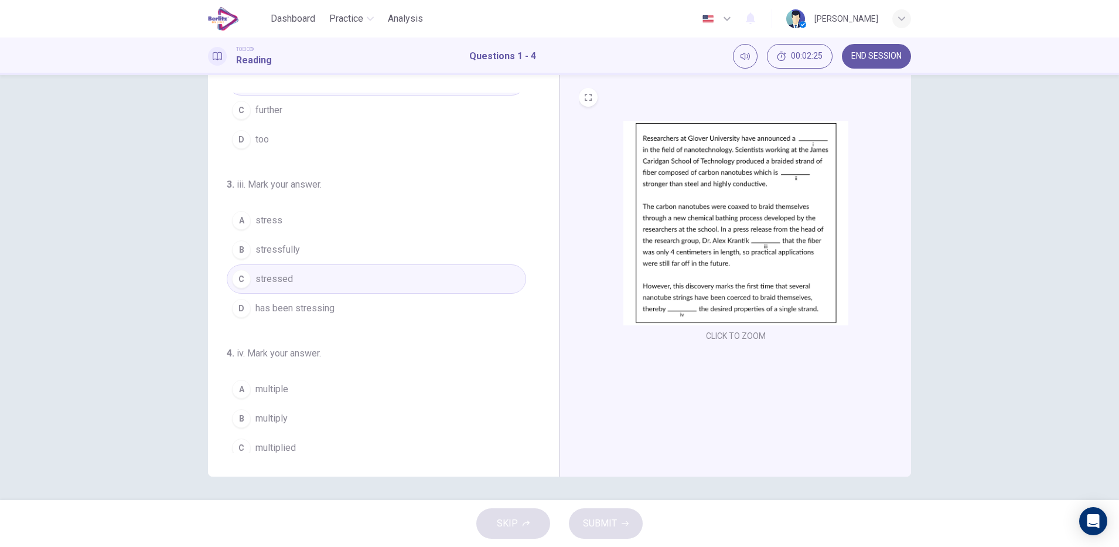
scroll to position [291, 0]
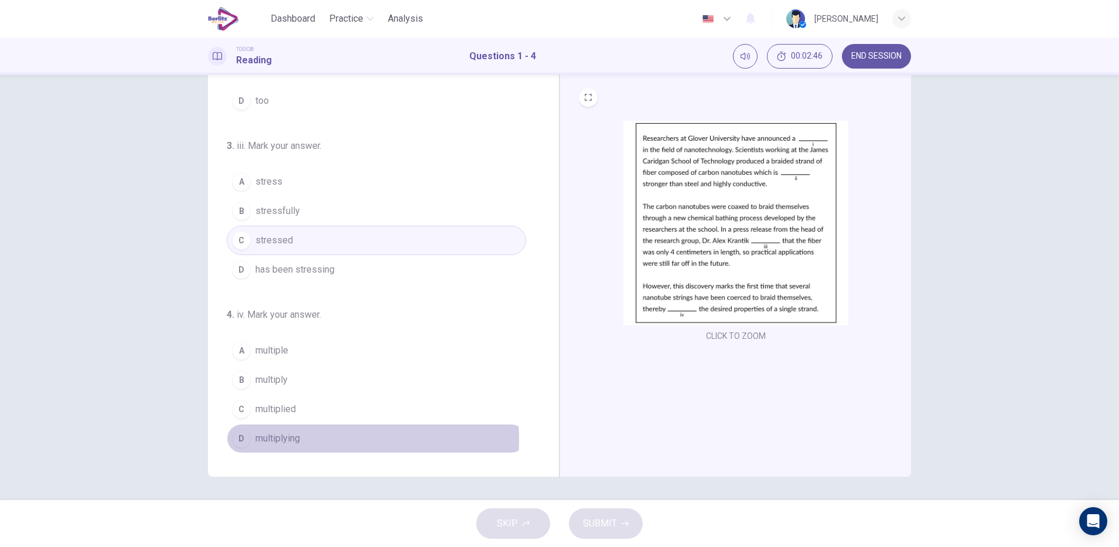
click at [305, 439] on button "D multiplying" at bounding box center [377, 438] width 300 height 29
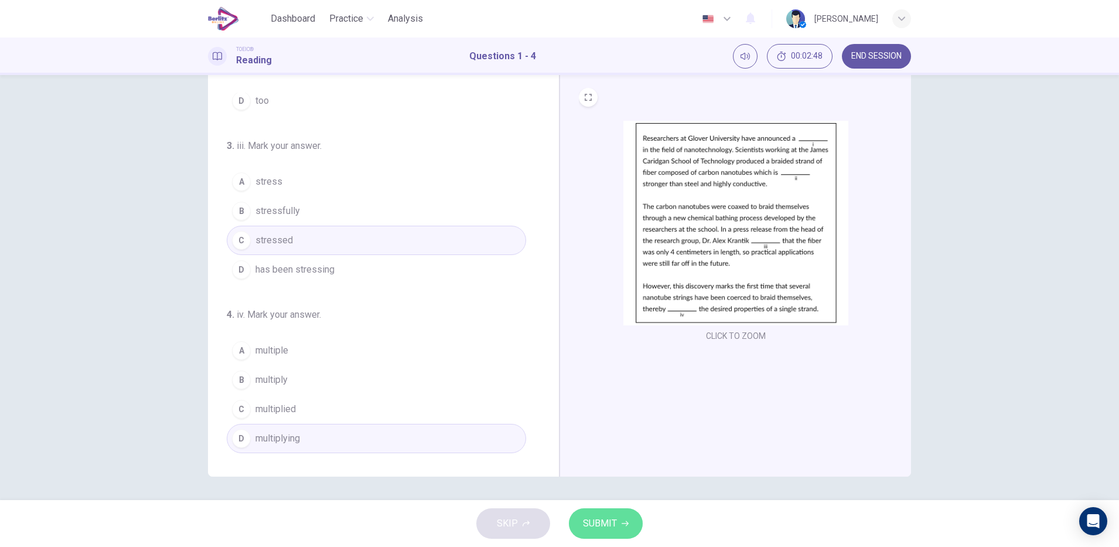
click at [606, 532] on button "SUBMIT" at bounding box center [606, 523] width 74 height 30
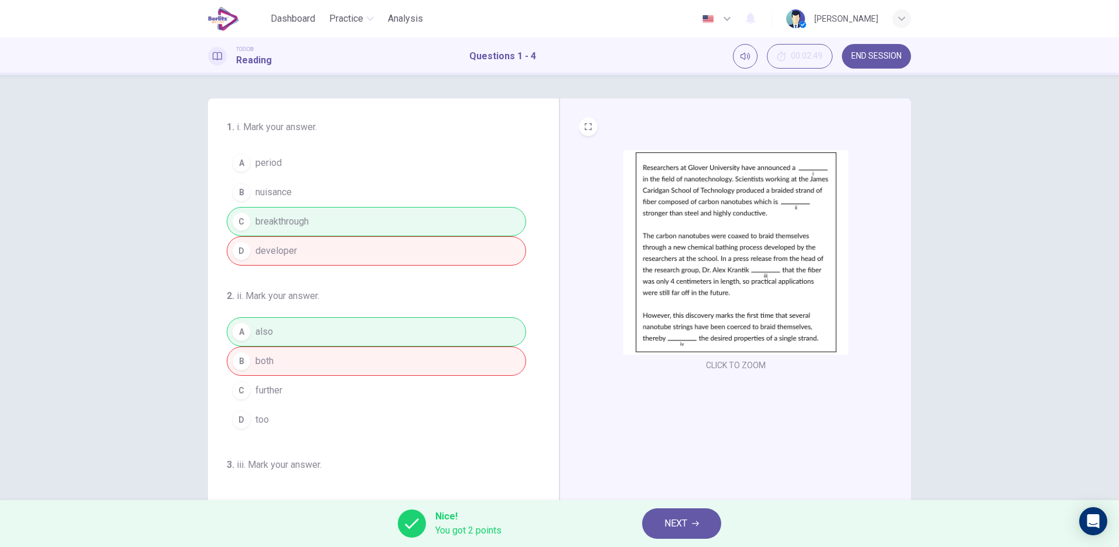
scroll to position [0, 0]
click at [688, 520] on span "NEXT" at bounding box center [676, 523] width 23 height 16
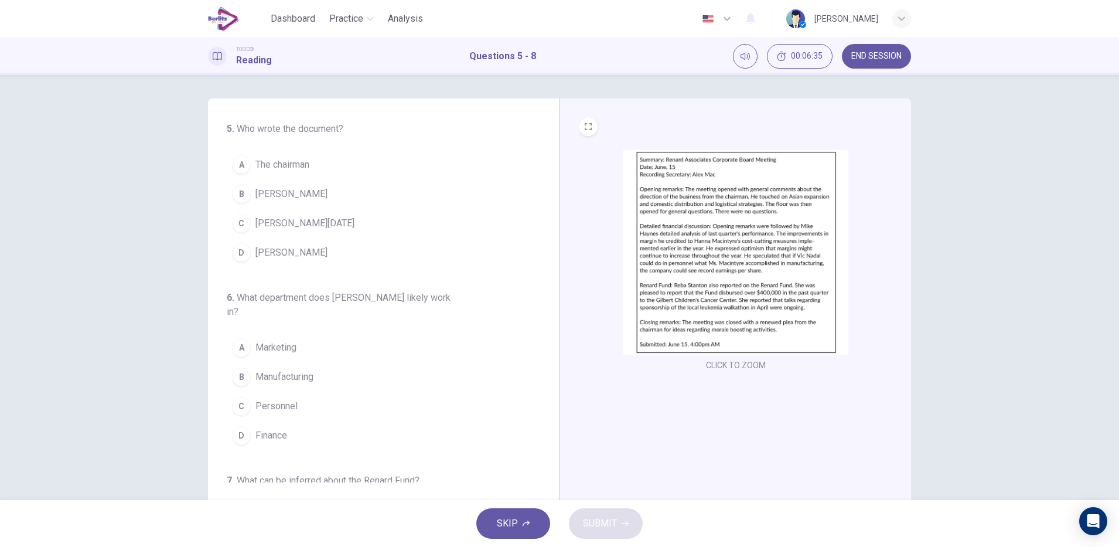
click at [688, 520] on div "SKIP SUBMIT" at bounding box center [559, 523] width 1119 height 47
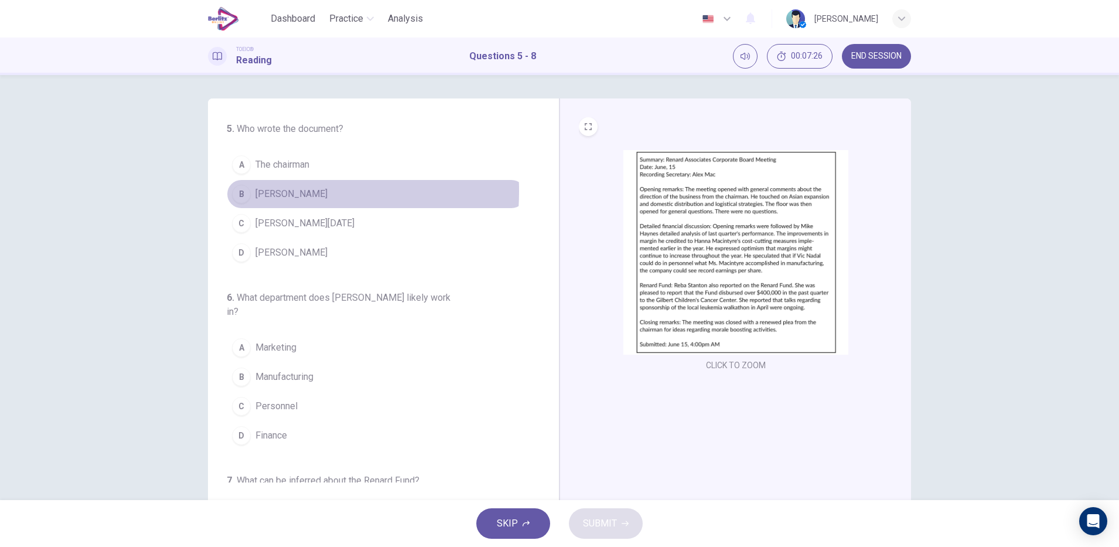
click at [233, 191] on div "B" at bounding box center [241, 194] width 19 height 19
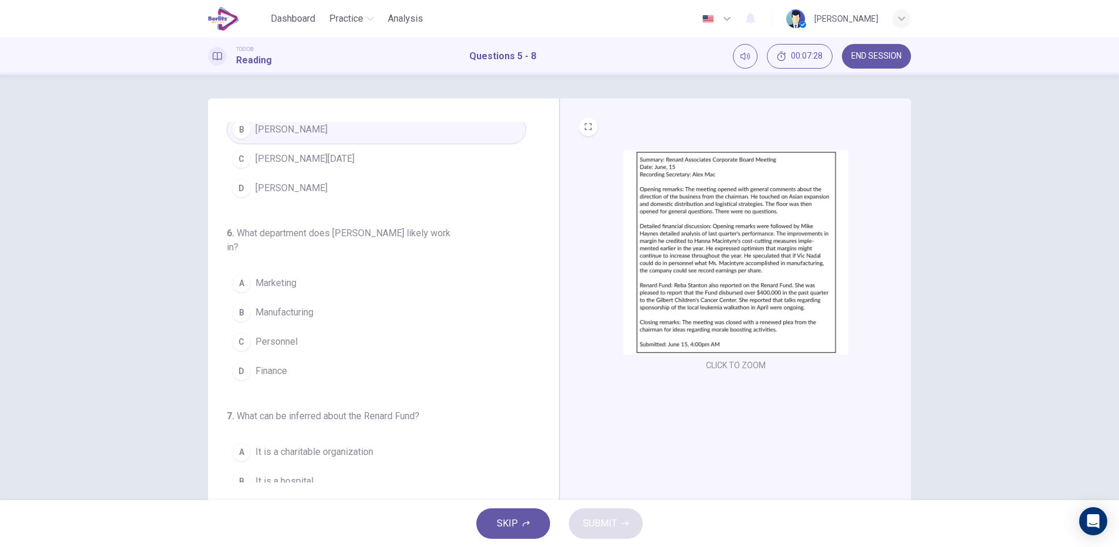
scroll to position [80, 0]
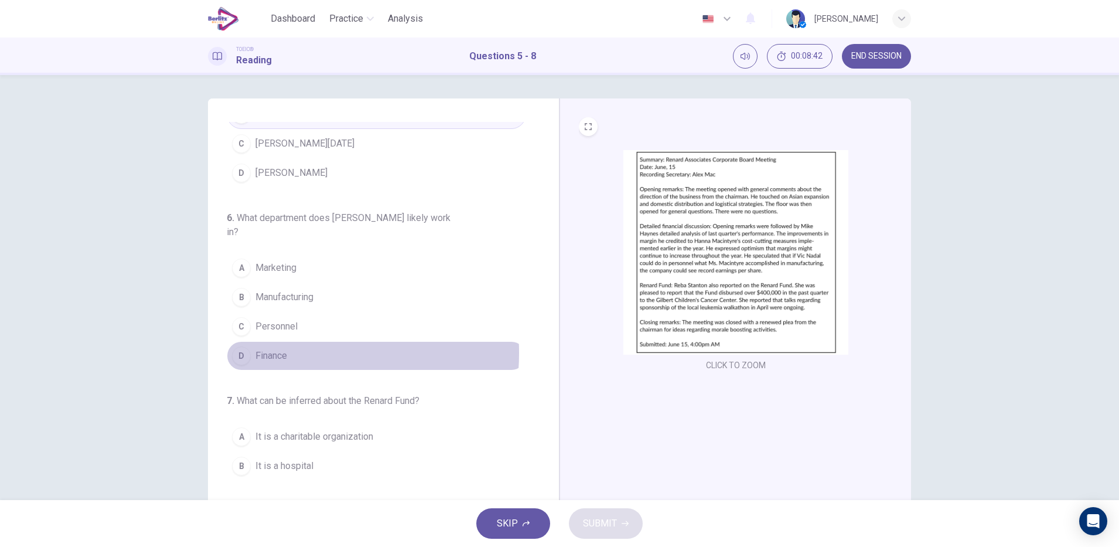
click at [261, 353] on span "Finance" at bounding box center [272, 356] width 32 height 14
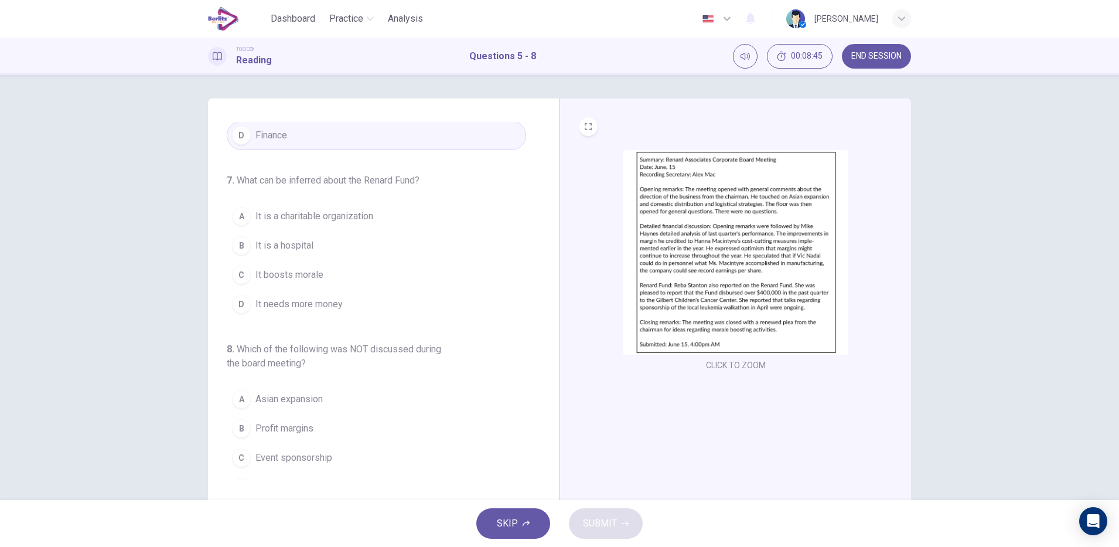
scroll to position [308, 0]
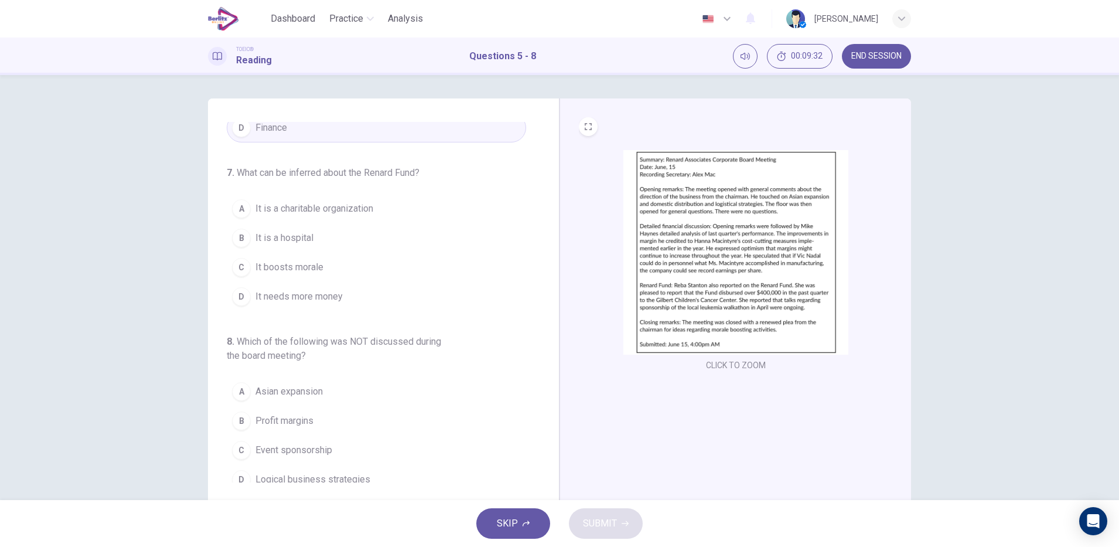
click at [324, 296] on span "It needs more money" at bounding box center [299, 297] width 87 height 14
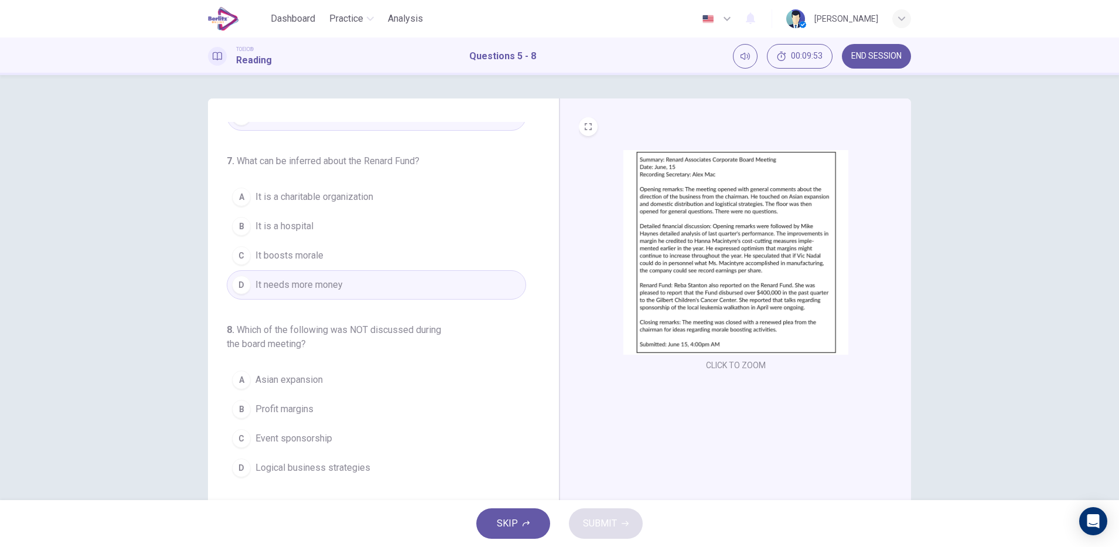
click at [314, 439] on span "Event sponsorship" at bounding box center [294, 438] width 77 height 14
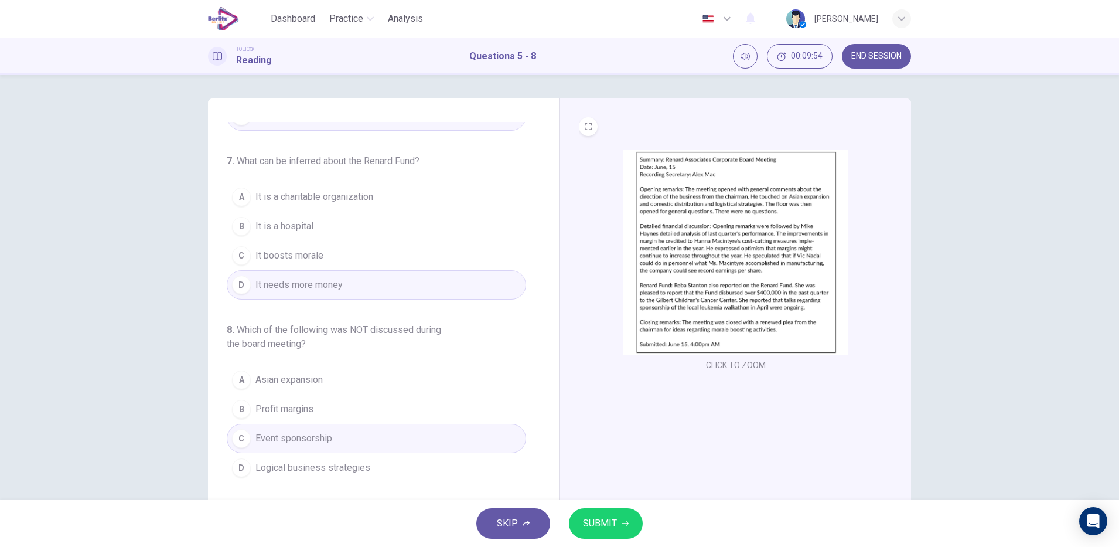
click at [622, 526] on icon "button" at bounding box center [625, 523] width 7 height 7
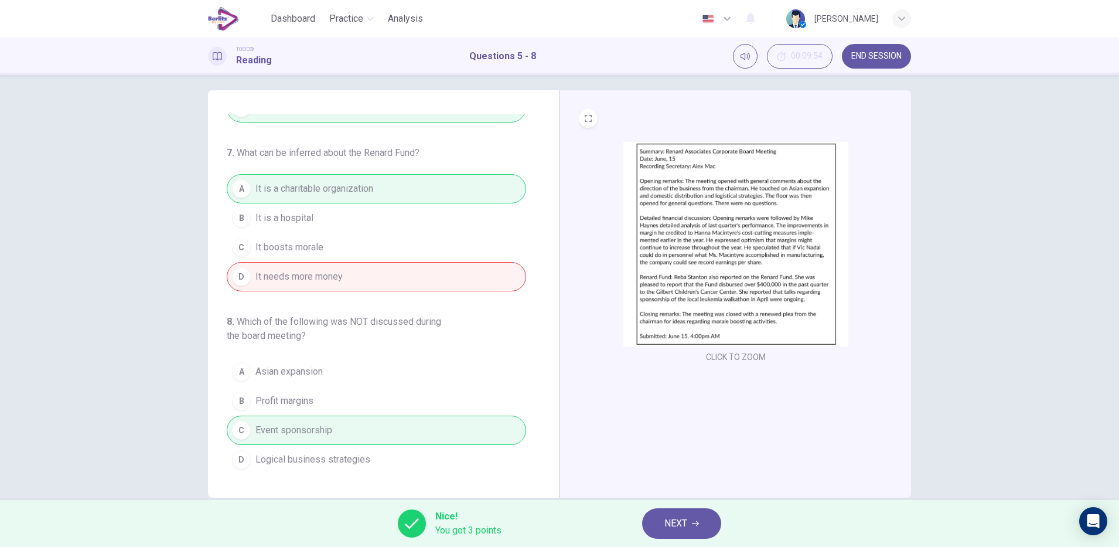
scroll to position [9, 0]
click at [261, 353] on div "8 . Which of the following was NOT discussed during the board meeting? A Asian …" at bounding box center [377, 393] width 300 height 159
click at [148, 501] on div "Nice! You got 3 points NEXT" at bounding box center [559, 523] width 1119 height 47
click at [663, 523] on button "NEXT" at bounding box center [681, 523] width 79 height 30
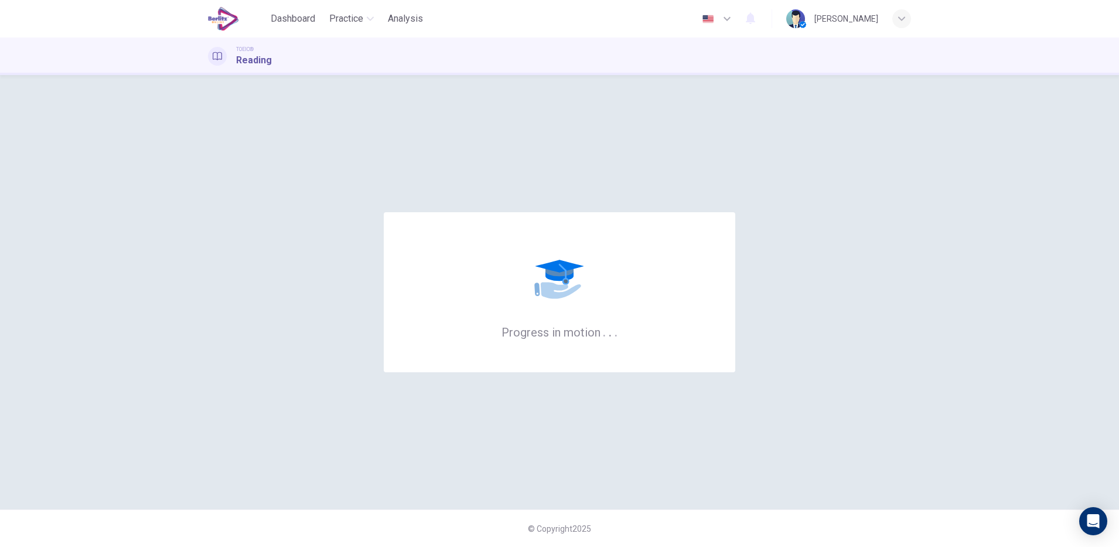
click at [520, 416] on div "Progress in motion . . ." at bounding box center [559, 291] width 703 height 387
click at [612, 160] on div "Progress in motion . . ." at bounding box center [559, 291] width 703 height 387
click at [621, 315] on div "Progress in motion . . ." at bounding box center [560, 292] width 352 height 160
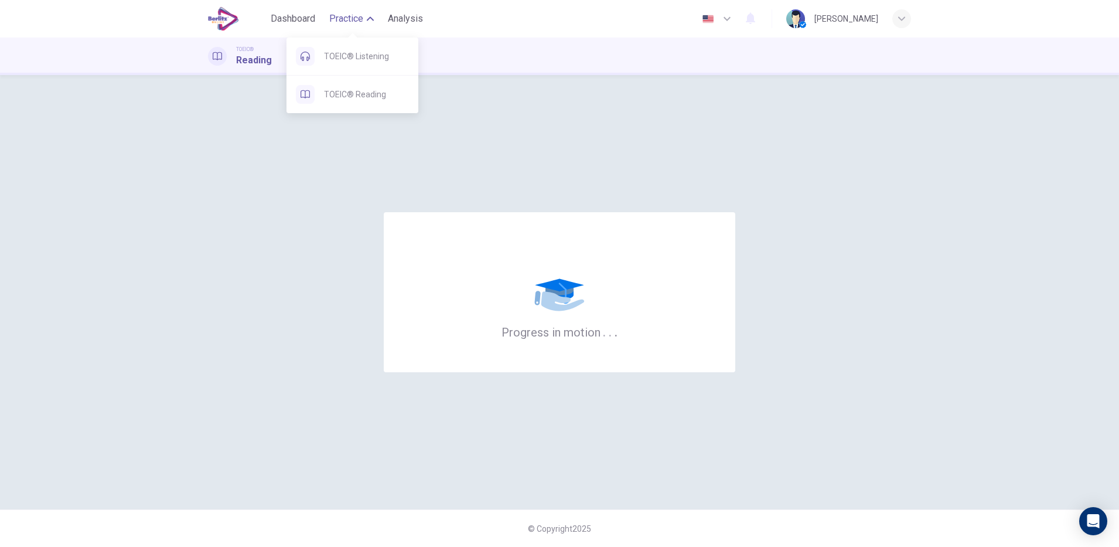
click at [350, 15] on span "Practice" at bounding box center [346, 19] width 34 height 14
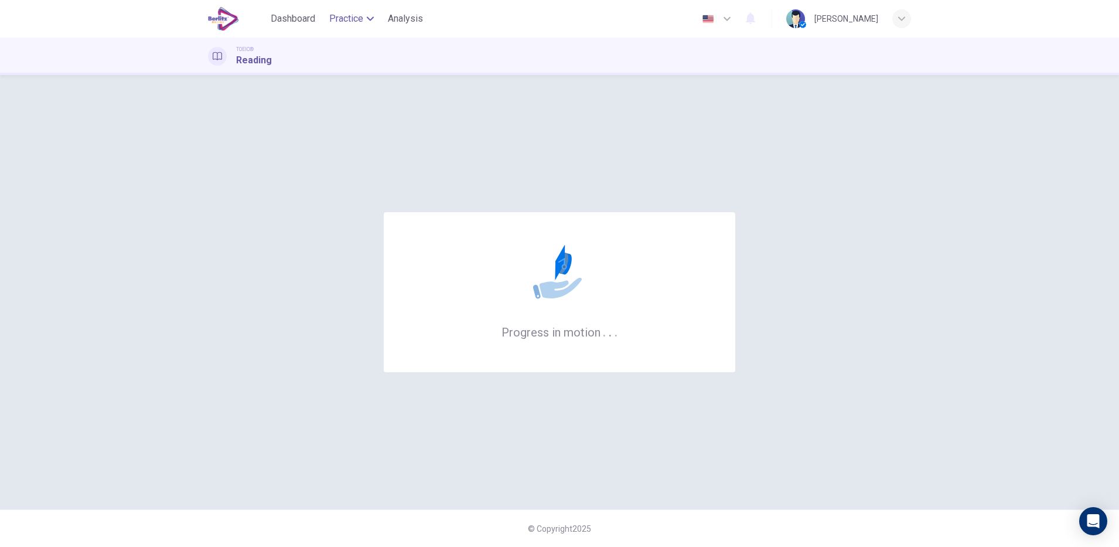
click at [350, 15] on span "Practice" at bounding box center [346, 19] width 34 height 14
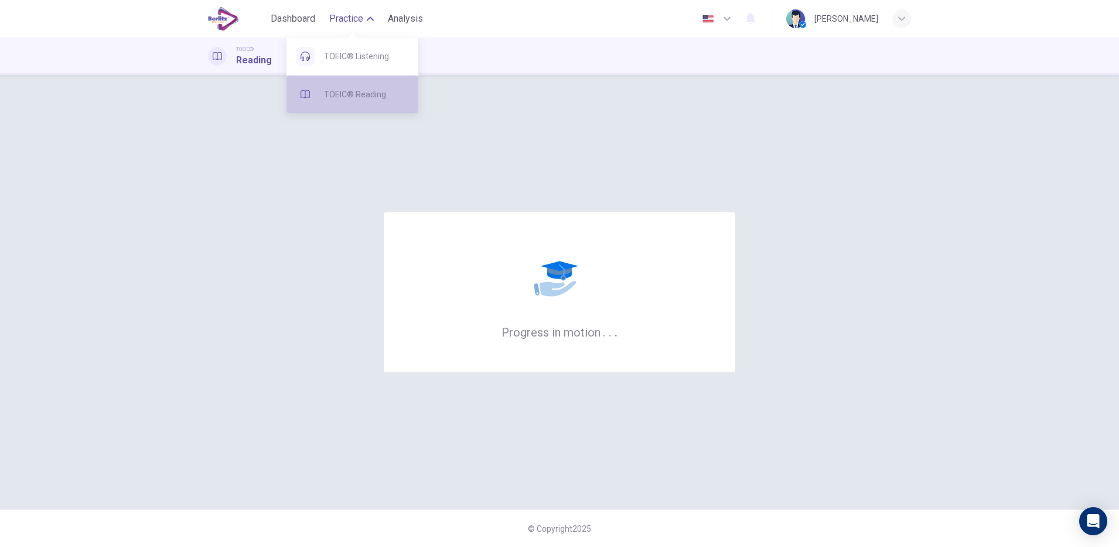
click at [376, 94] on span "TOEIC® Reading" at bounding box center [366, 94] width 85 height 14
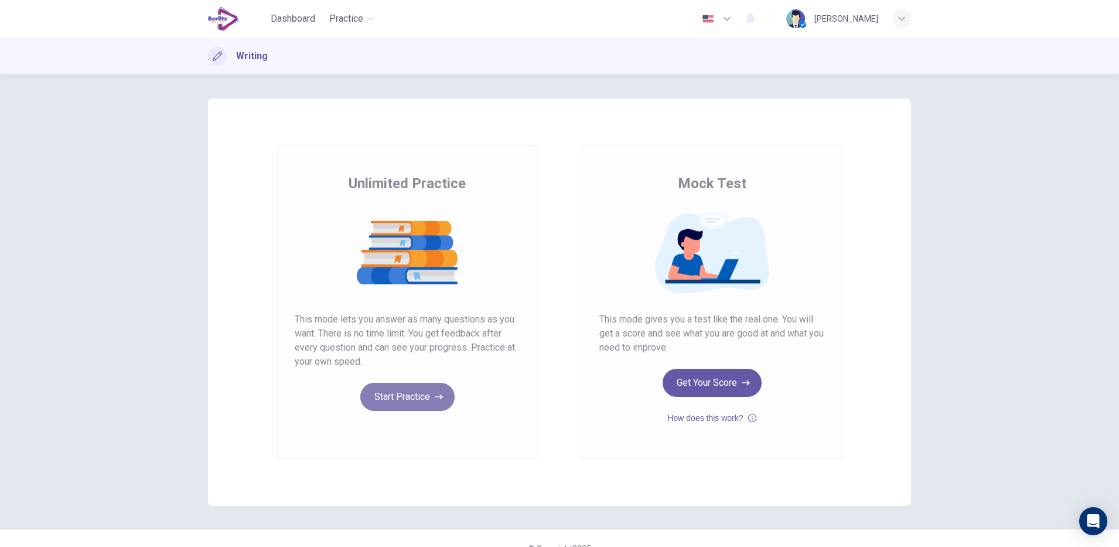
click at [411, 392] on button "Start Practice" at bounding box center [407, 397] width 94 height 28
click at [383, 397] on button "Start Practice" at bounding box center [407, 397] width 94 height 28
